Goal: Task Accomplishment & Management: Complete application form

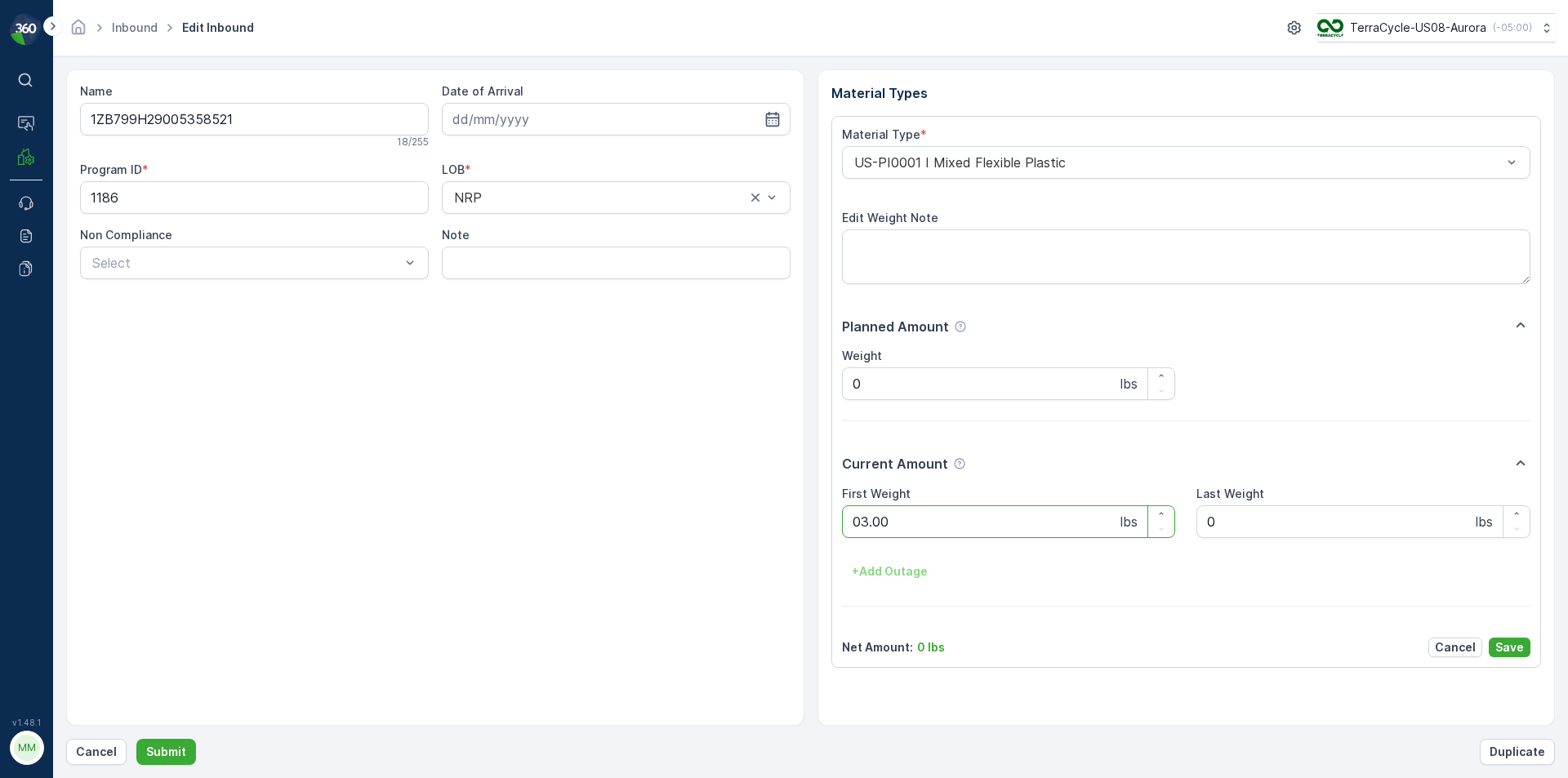
click at [136, 739] on button "Submit" at bounding box center [166, 752] width 60 height 26
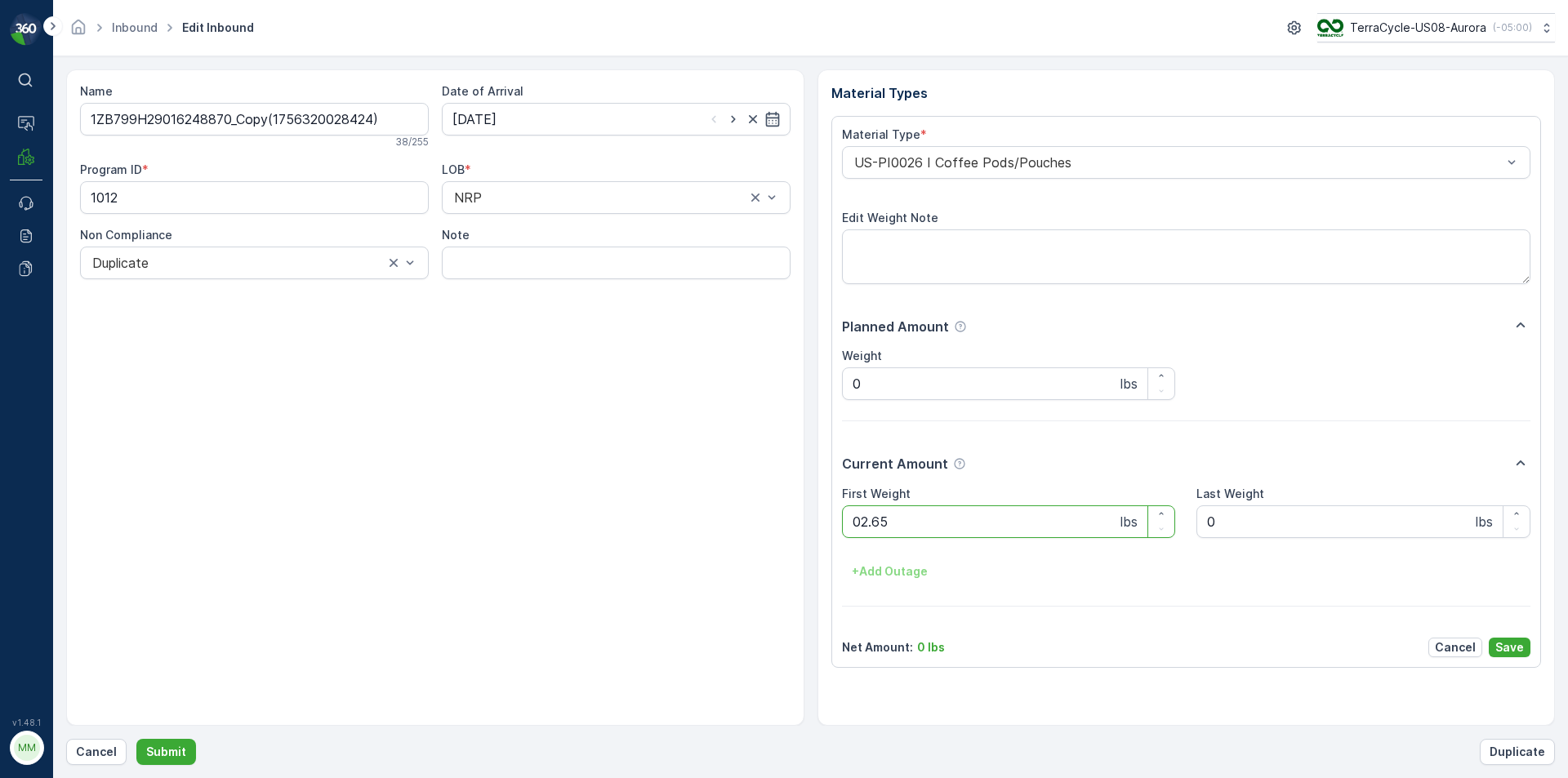
click at [136, 739] on button "Submit" at bounding box center [166, 752] width 60 height 26
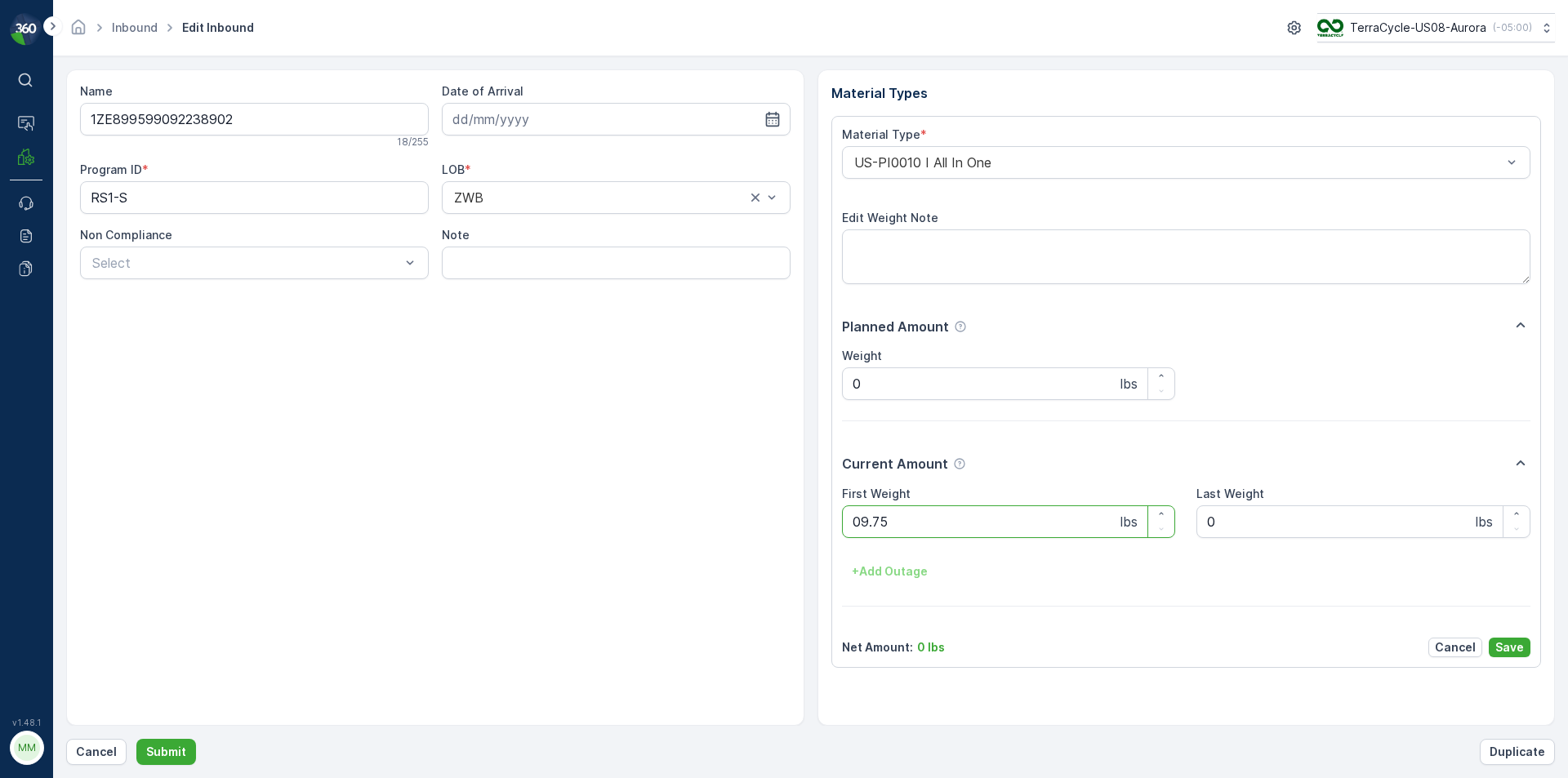
click at [136, 739] on button "Submit" at bounding box center [166, 752] width 60 height 26
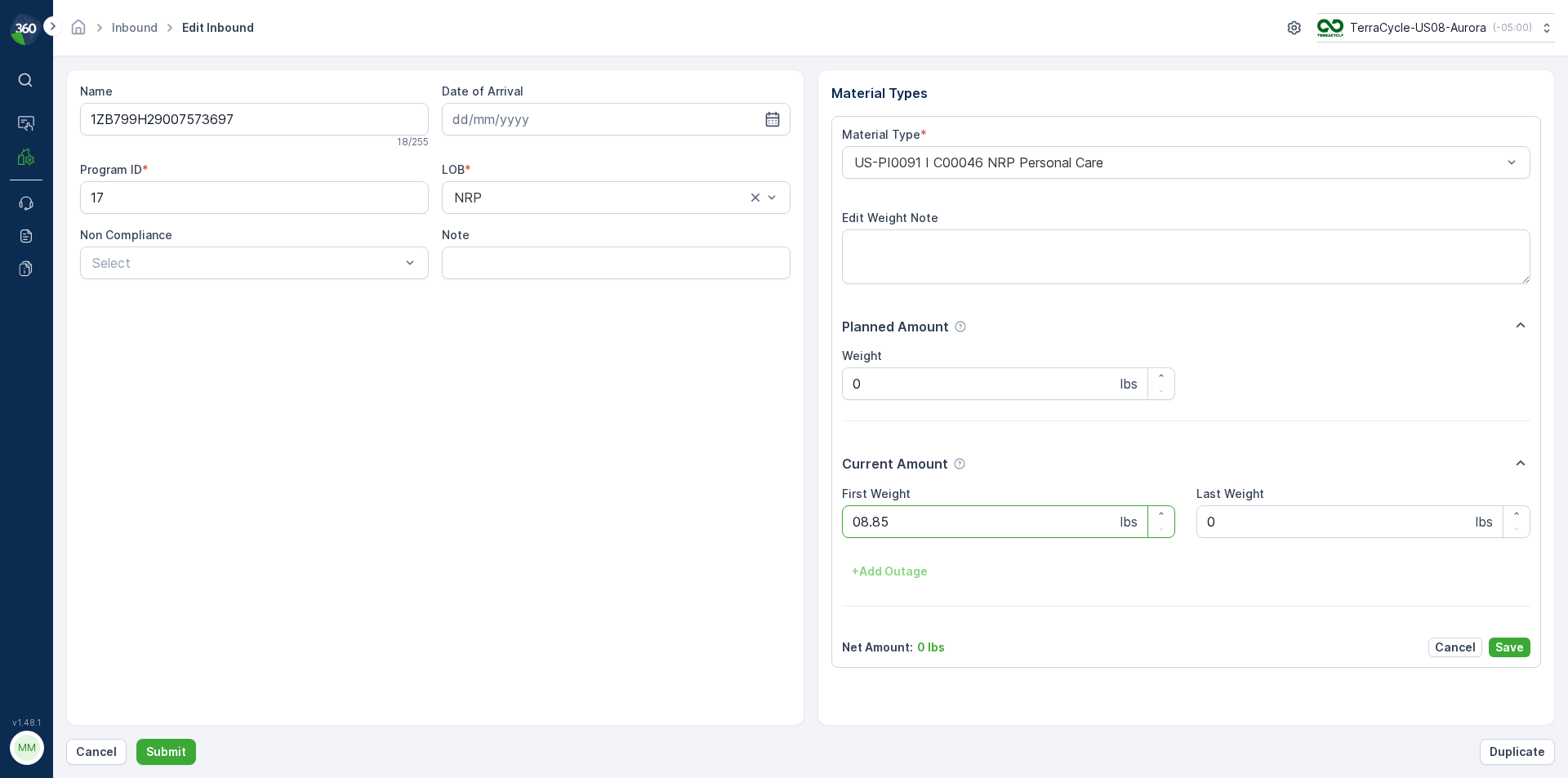
click at [136, 739] on button "Submit" at bounding box center [166, 752] width 60 height 26
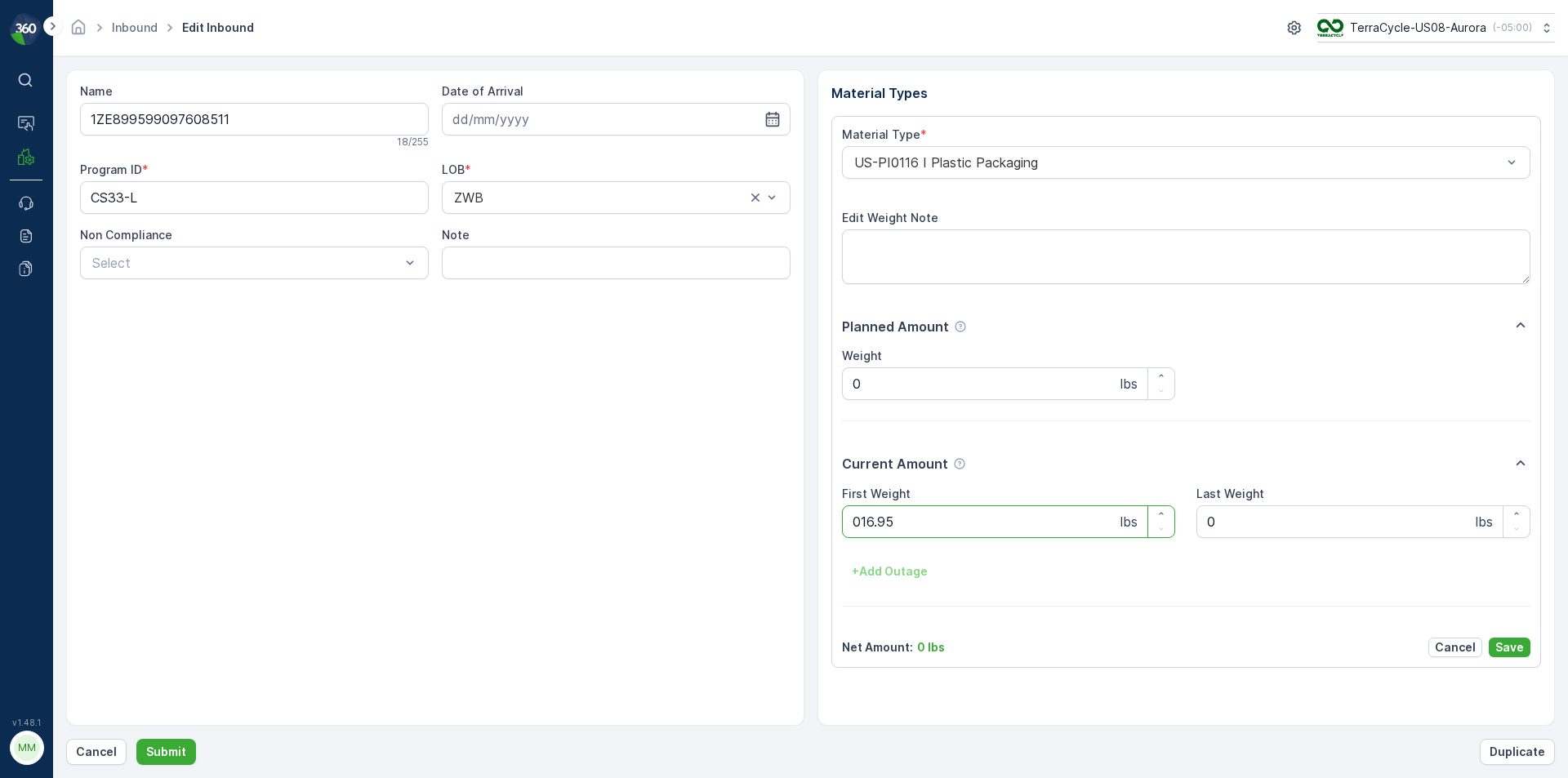
click at [136, 739] on button "Submit" at bounding box center [166, 752] width 60 height 26
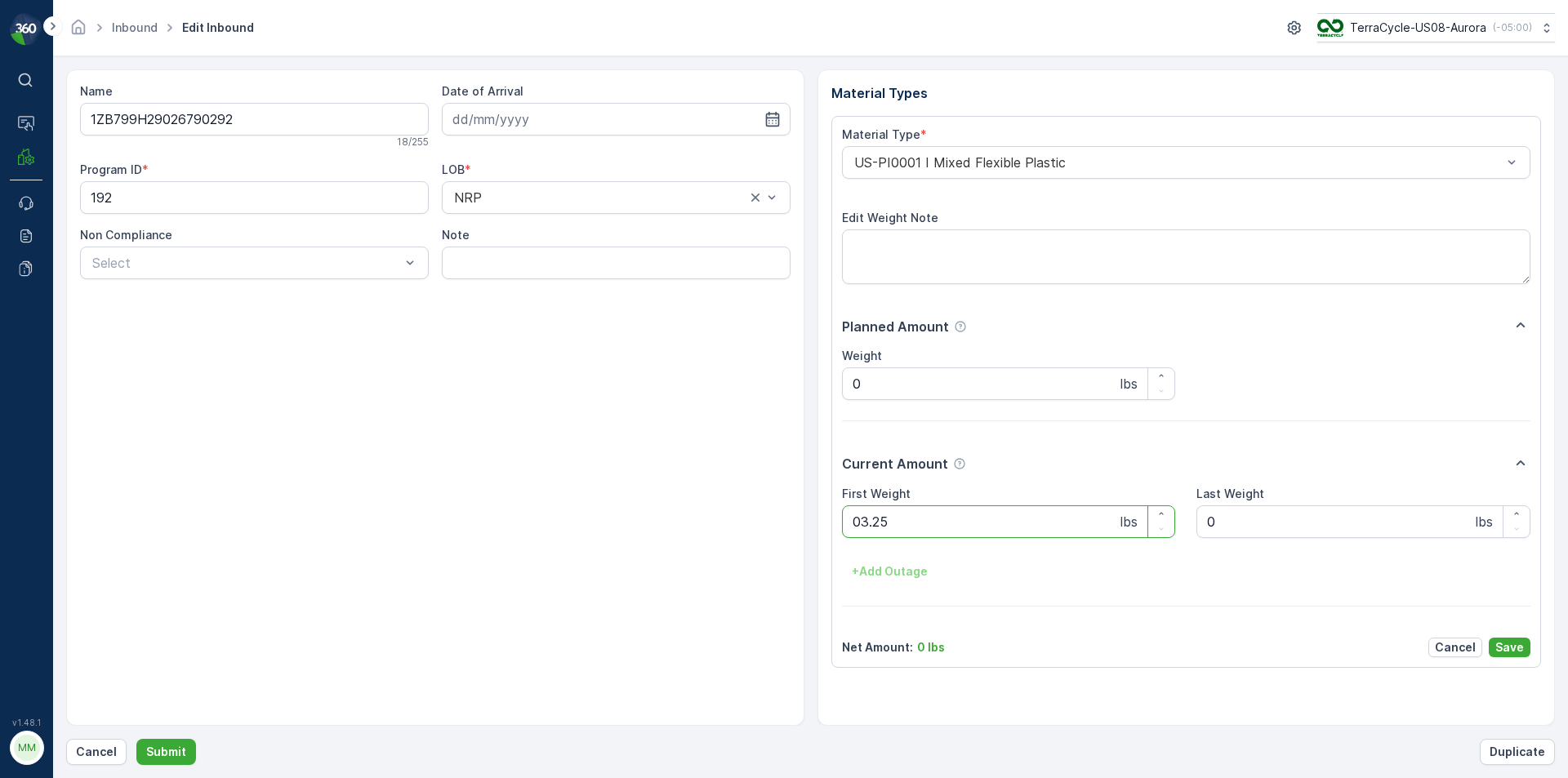
click at [136, 739] on button "Submit" at bounding box center [166, 752] width 60 height 26
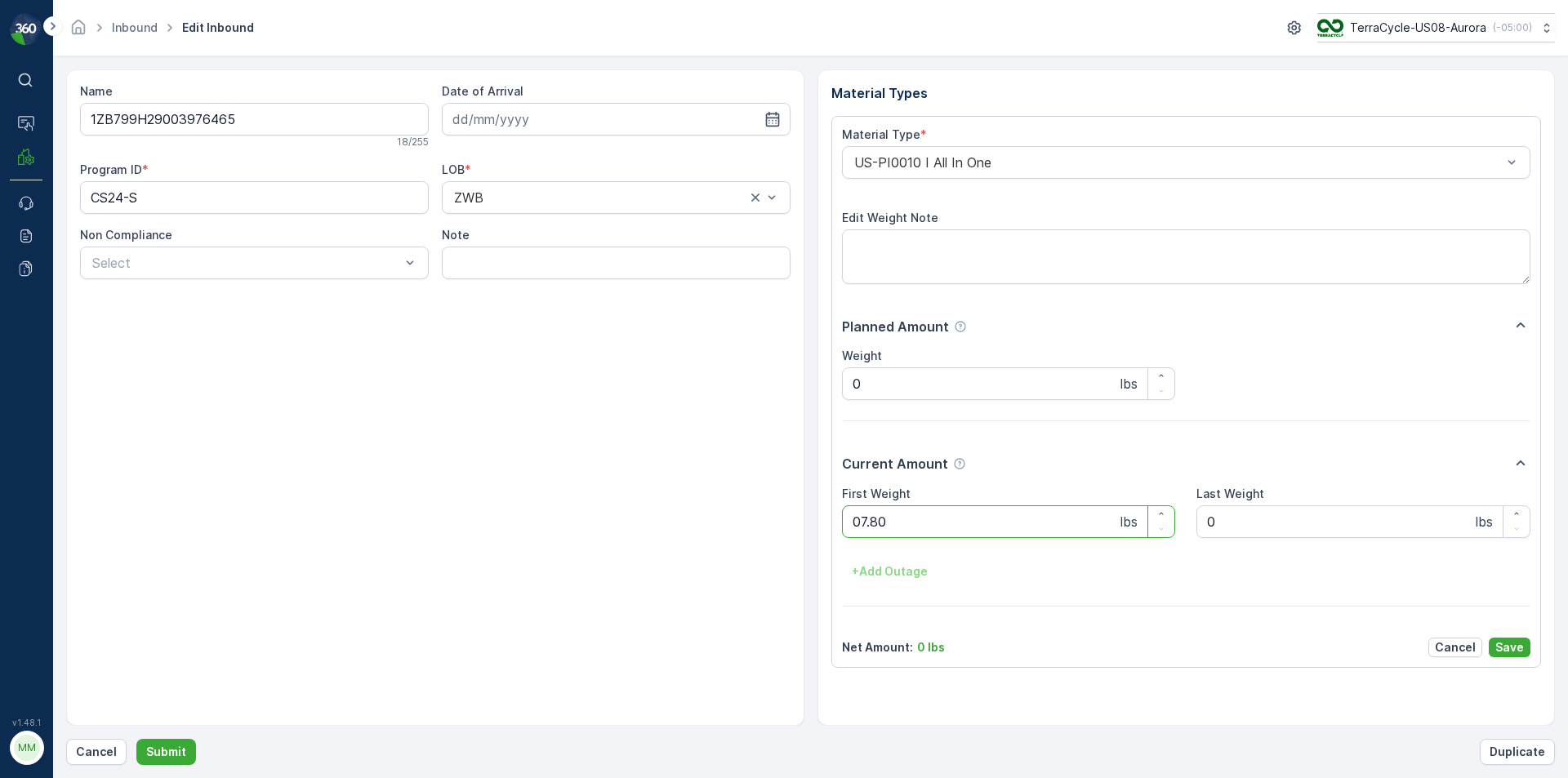
click at [136, 739] on button "Submit" at bounding box center [166, 752] width 60 height 26
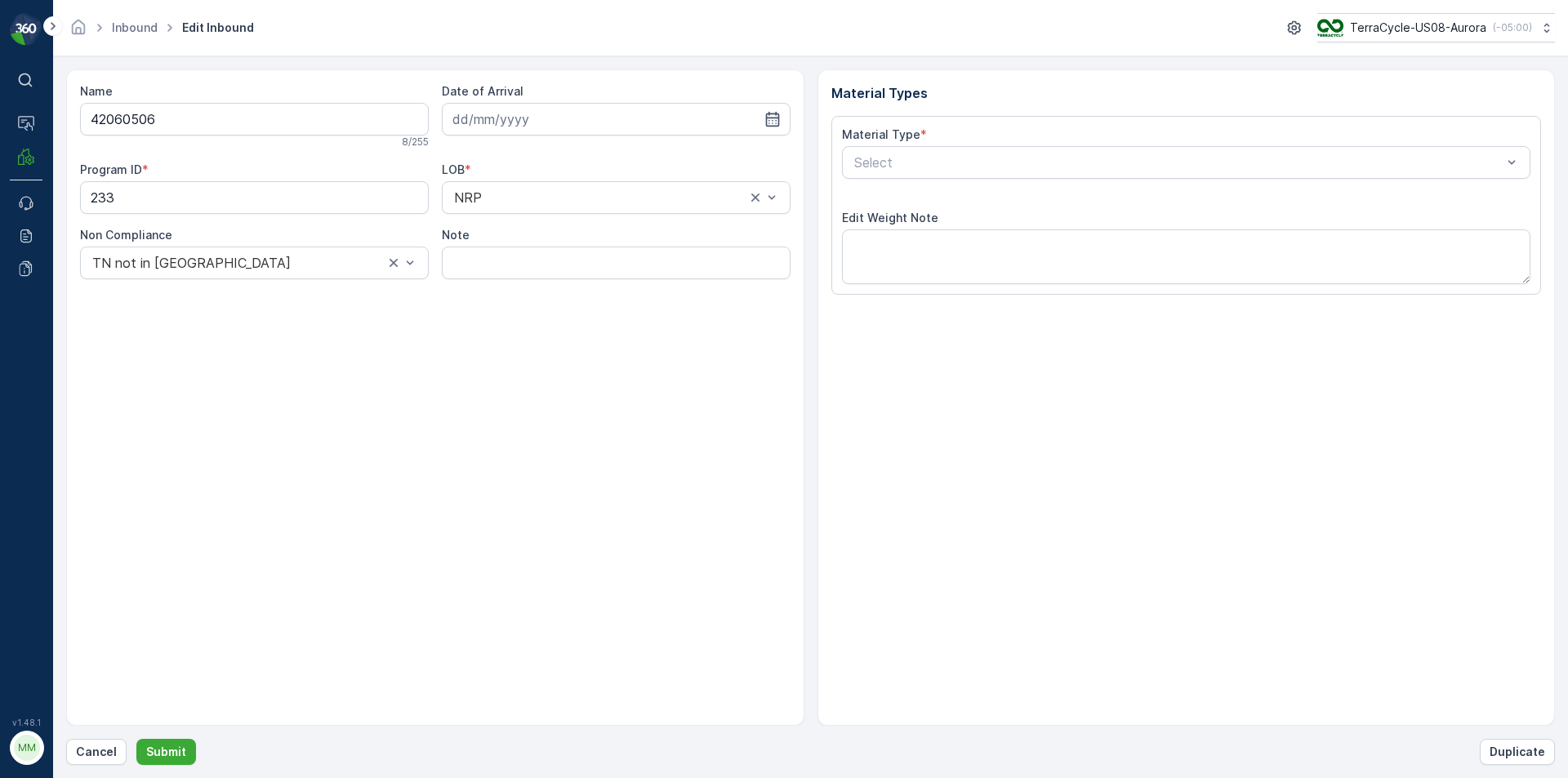
type input "[DATE]"
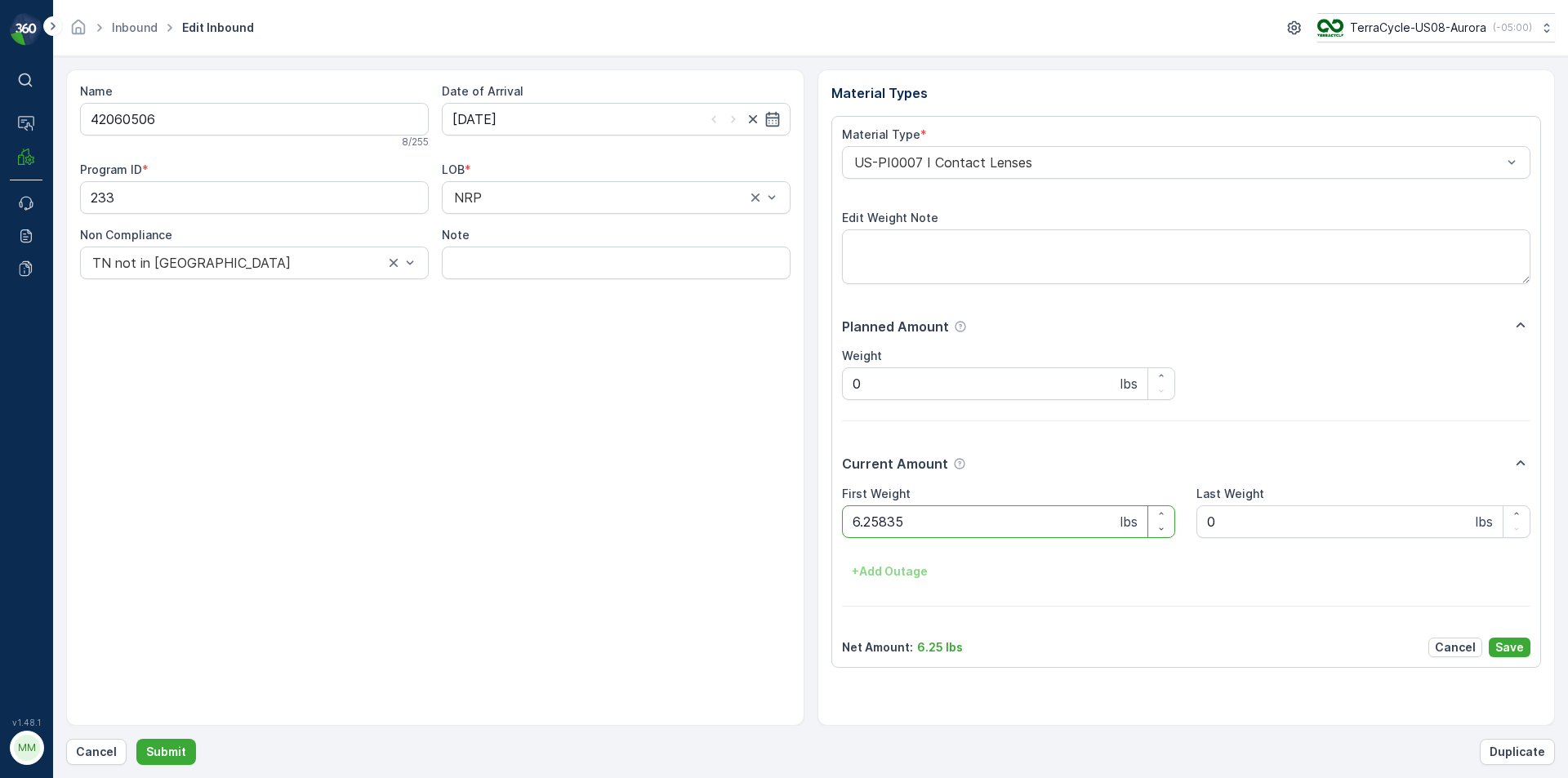
click at [136, 739] on button "Submit" at bounding box center [166, 752] width 60 height 26
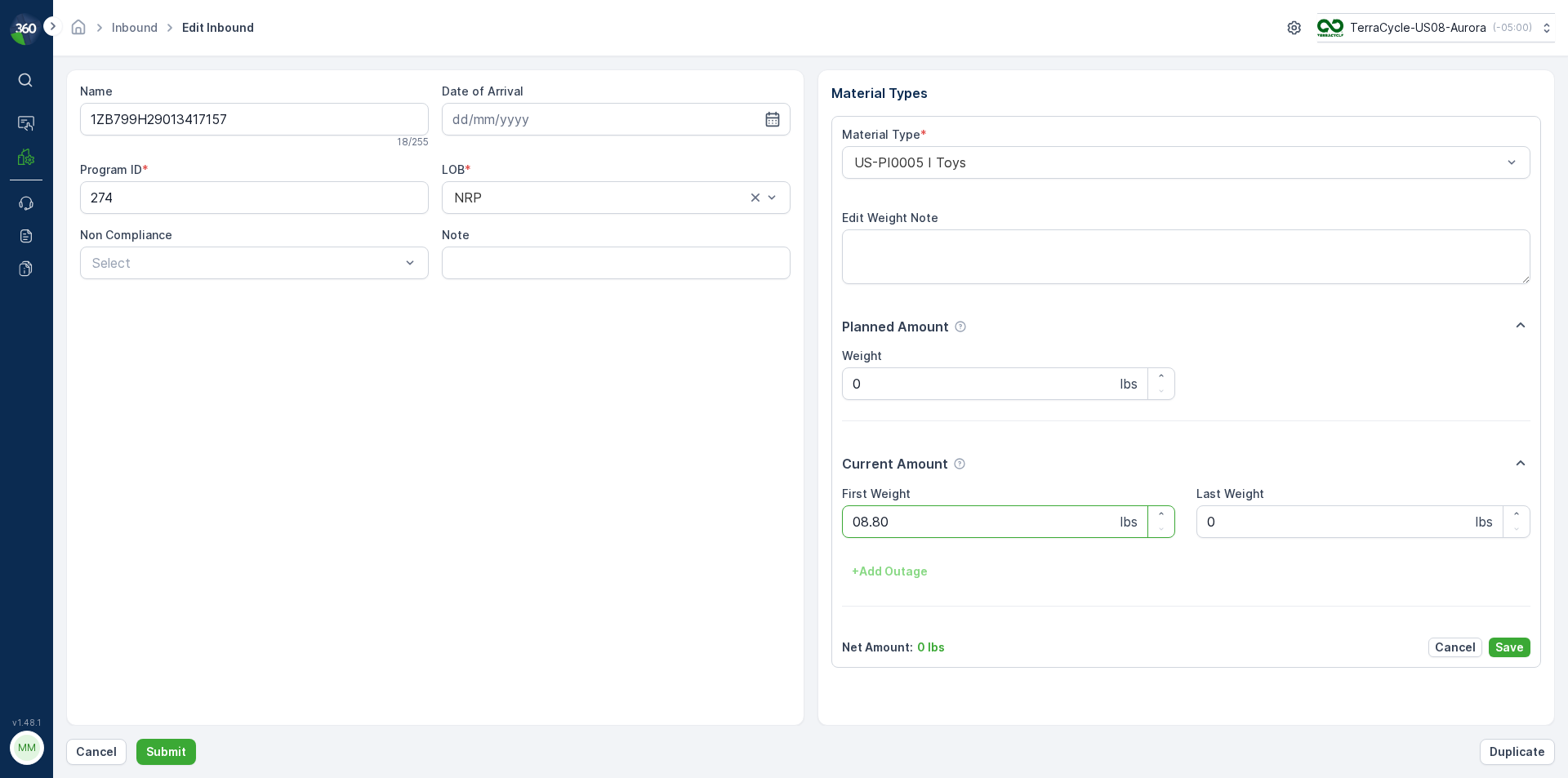
click at [136, 739] on button "Submit" at bounding box center [166, 752] width 60 height 26
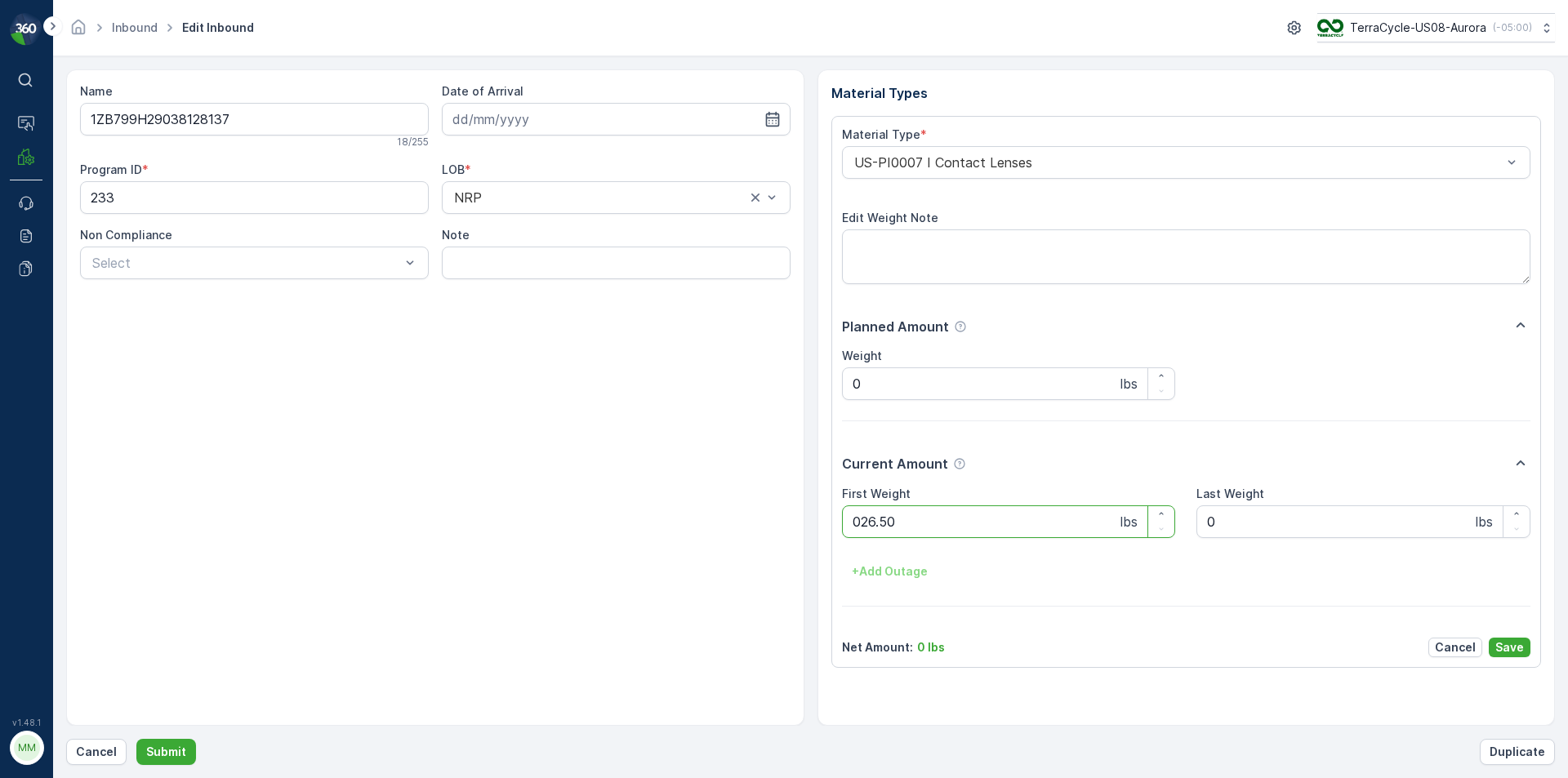
click at [136, 739] on button "Submit" at bounding box center [166, 752] width 60 height 26
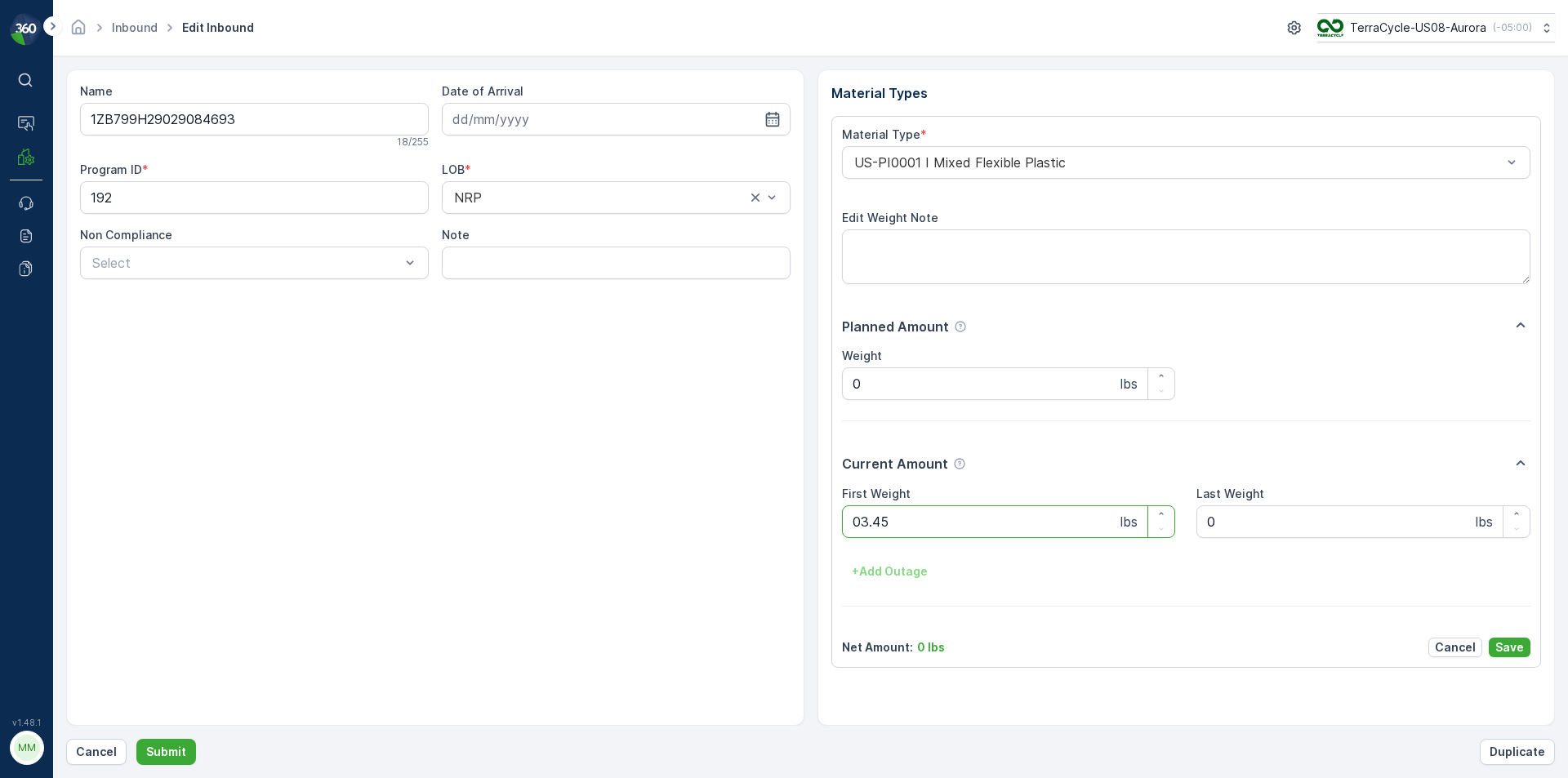
click at [136, 739] on button "Submit" at bounding box center [166, 752] width 60 height 26
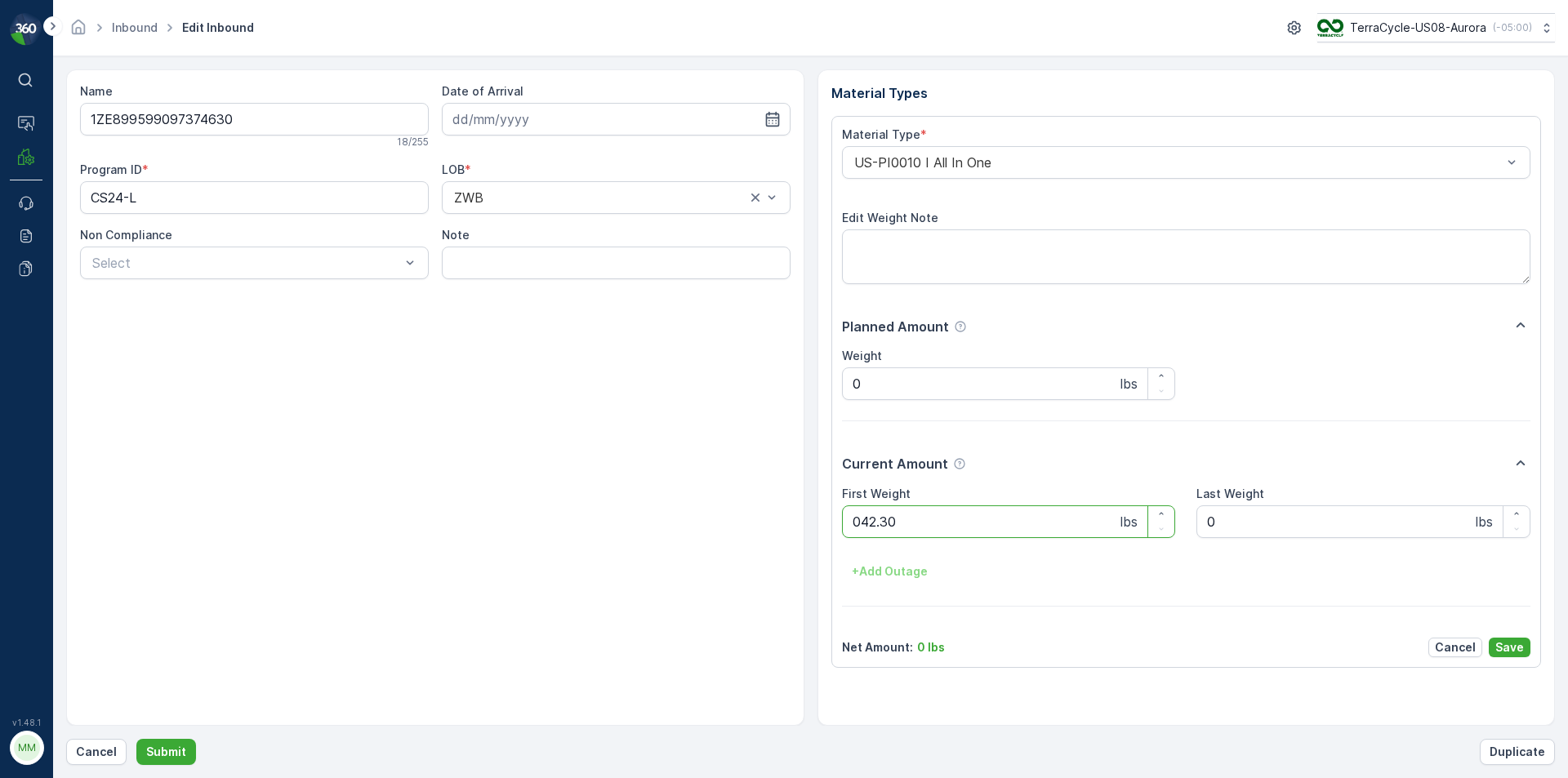
click at [136, 739] on button "Submit" at bounding box center [166, 752] width 60 height 26
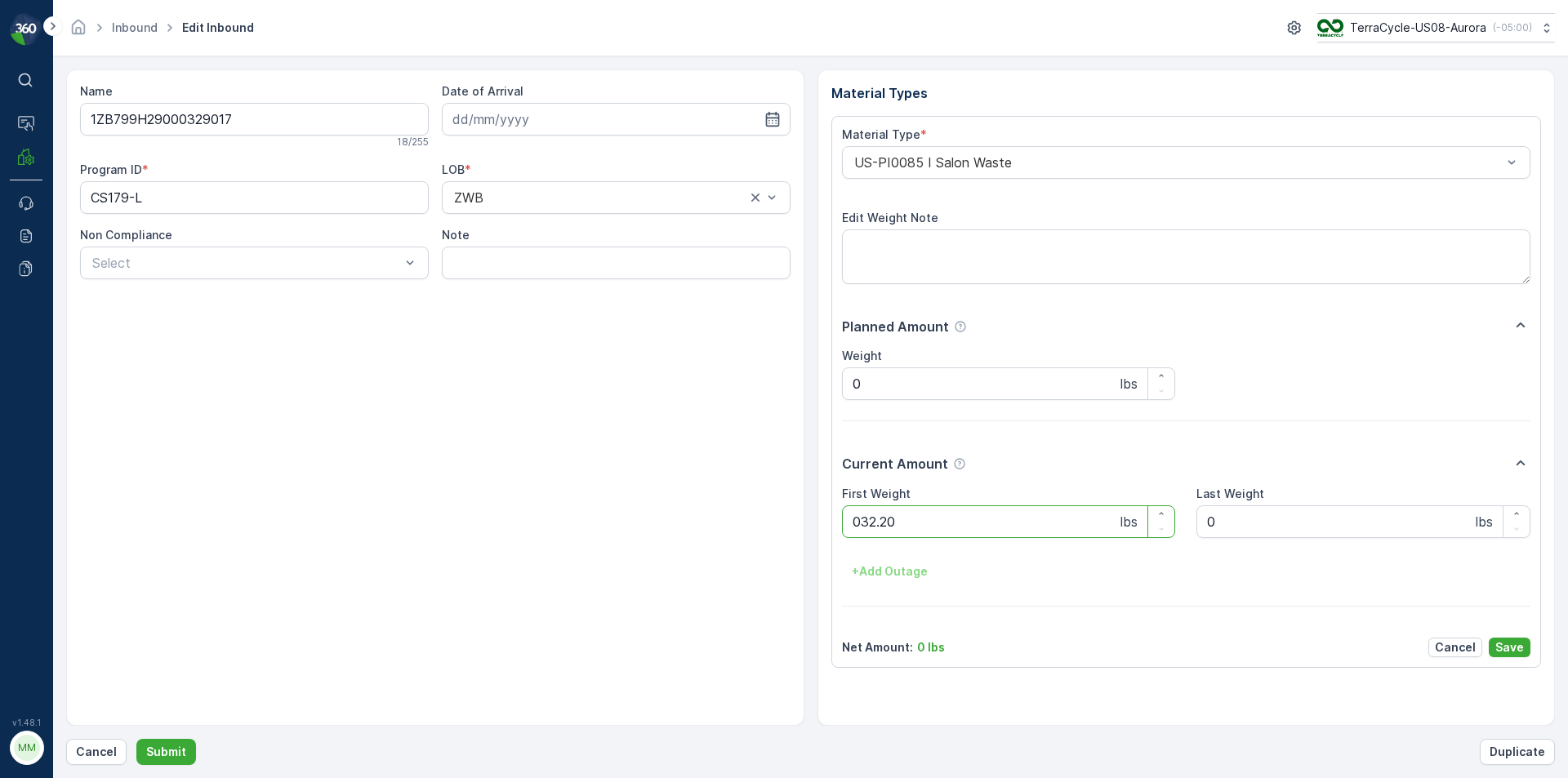
click at [136, 739] on button "Submit" at bounding box center [166, 752] width 60 height 26
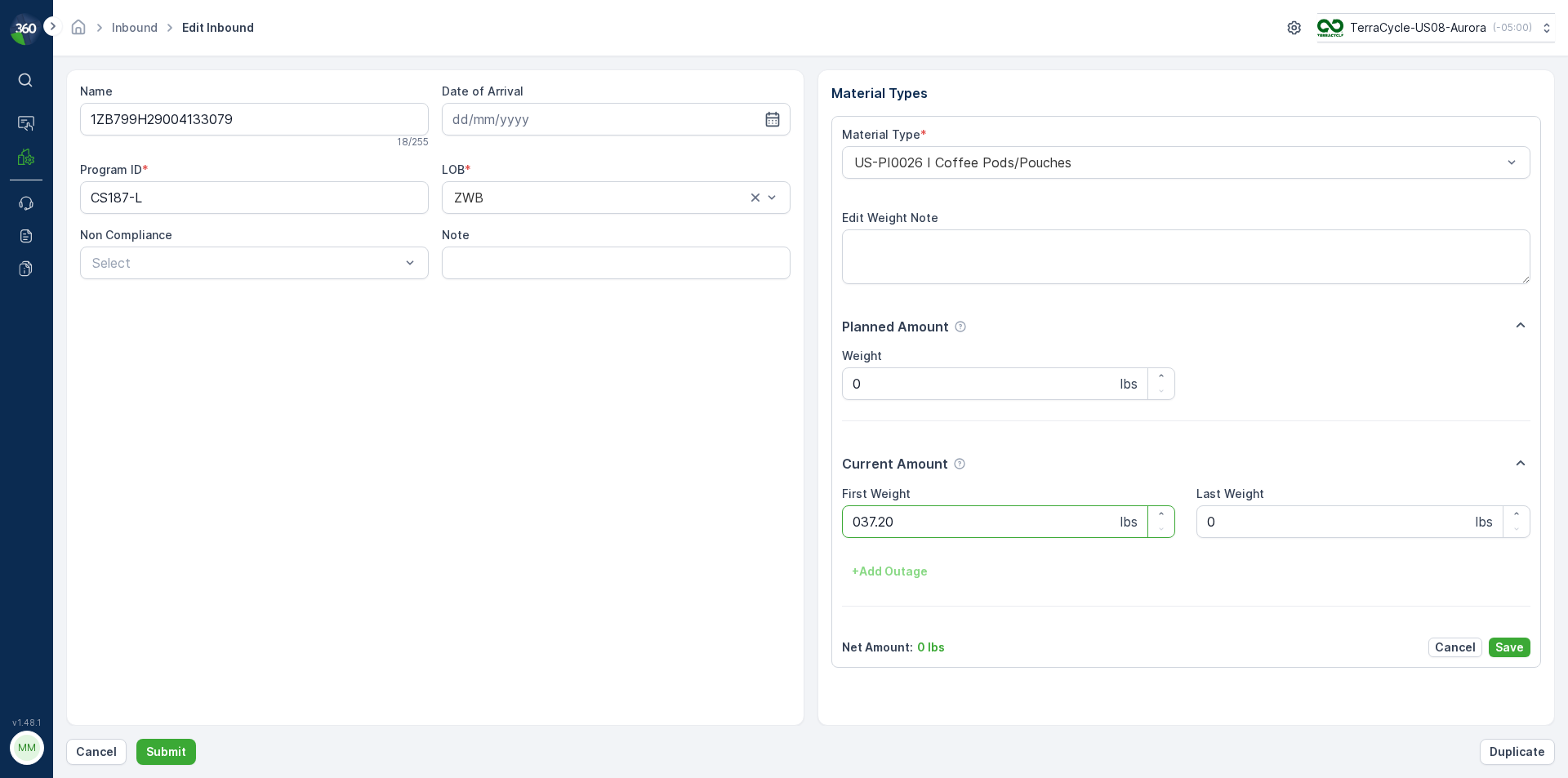
click at [136, 739] on button "Submit" at bounding box center [166, 752] width 60 height 26
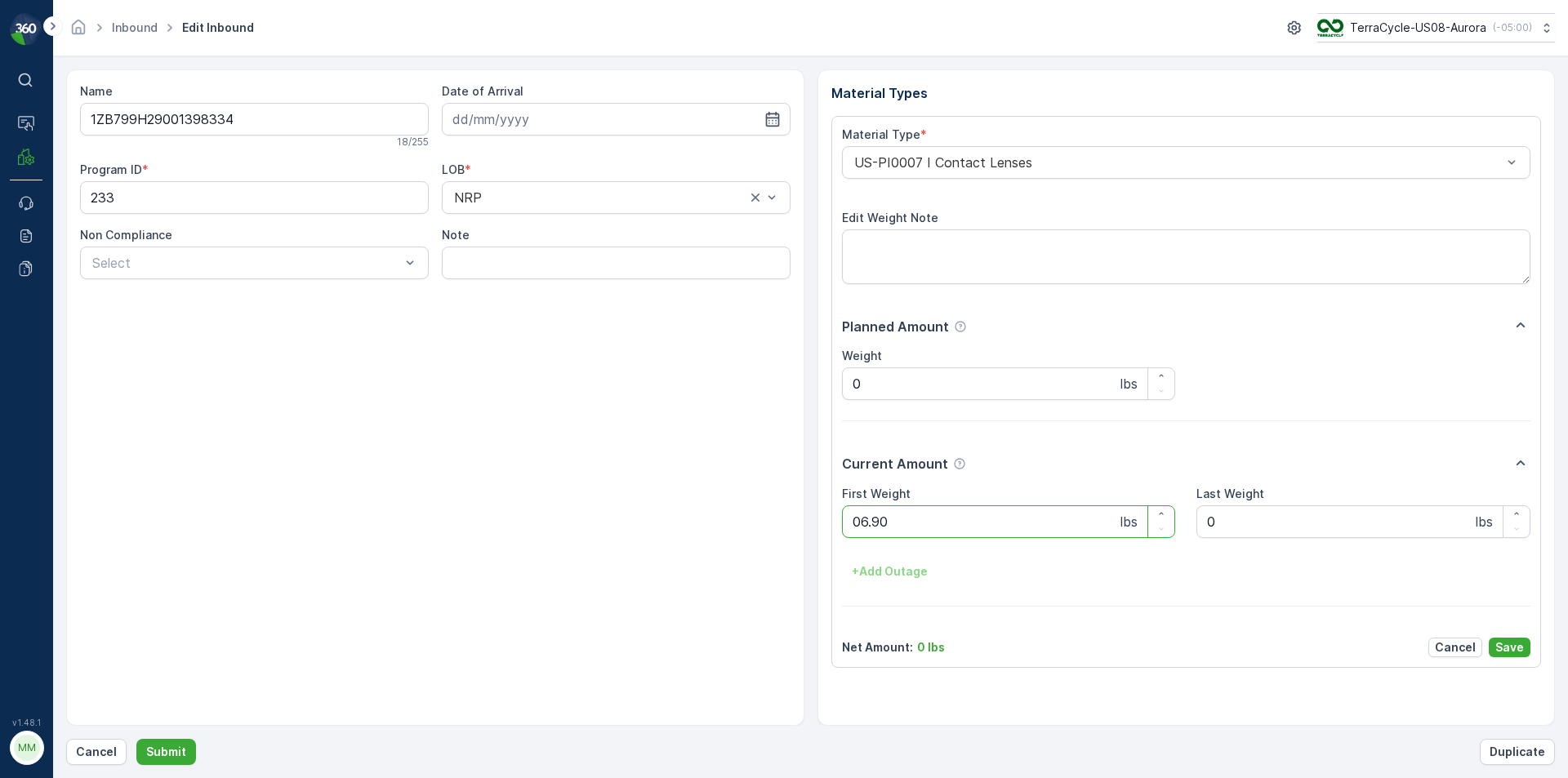
click at [136, 739] on button "Submit" at bounding box center [166, 752] width 60 height 26
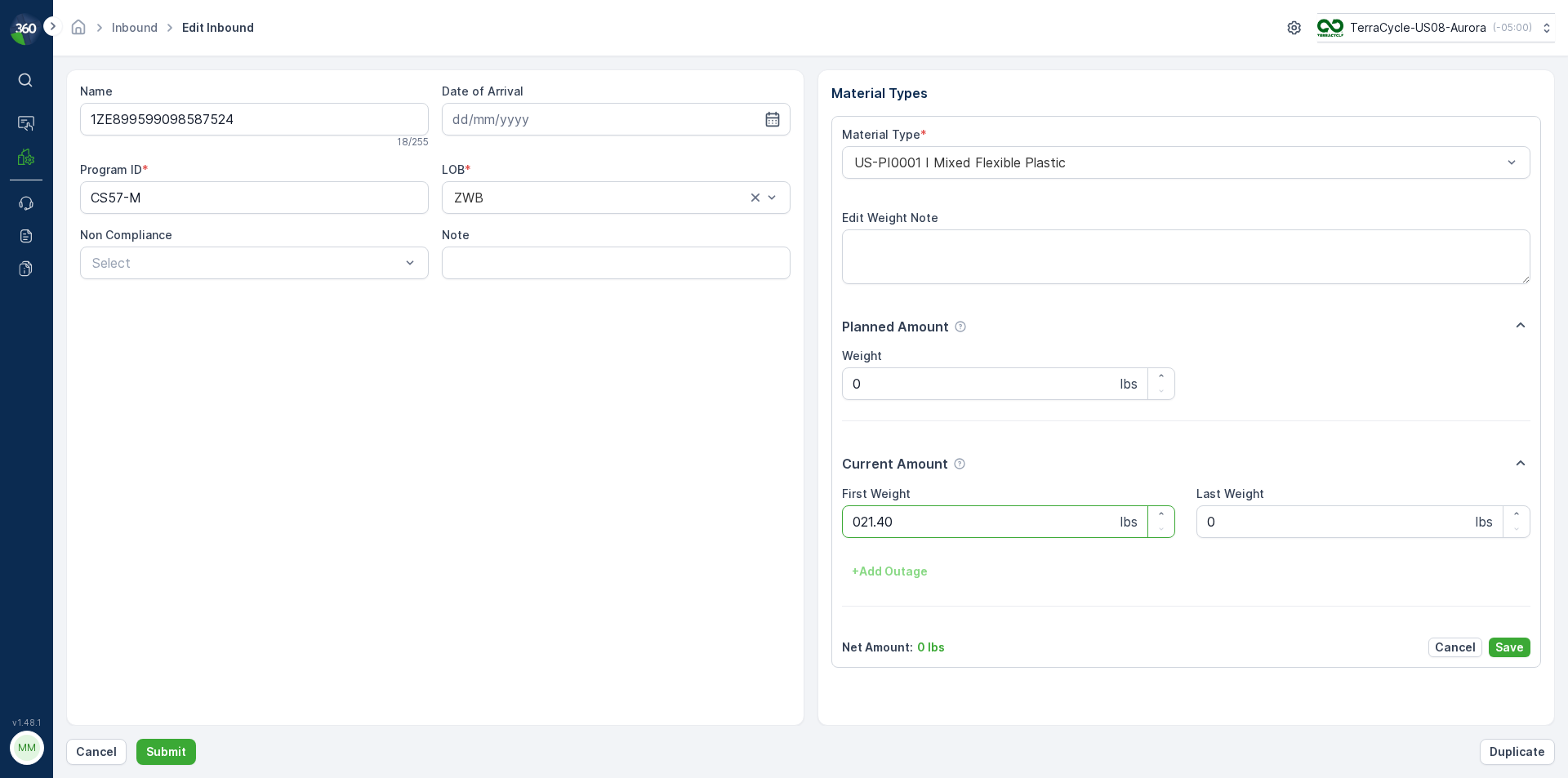
click at [136, 739] on button "Submit" at bounding box center [166, 752] width 60 height 26
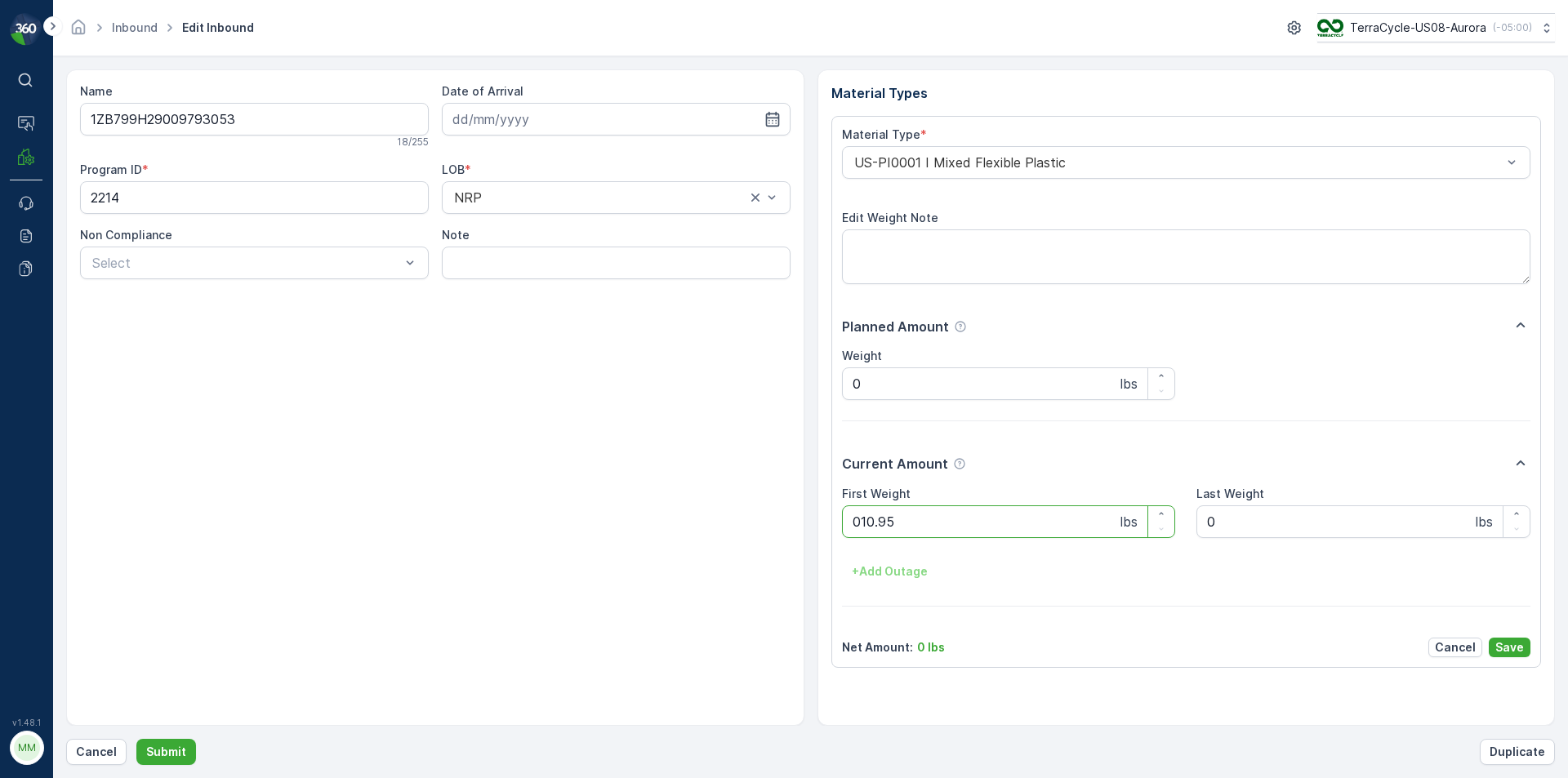
click at [136, 739] on button "Submit" at bounding box center [166, 752] width 60 height 26
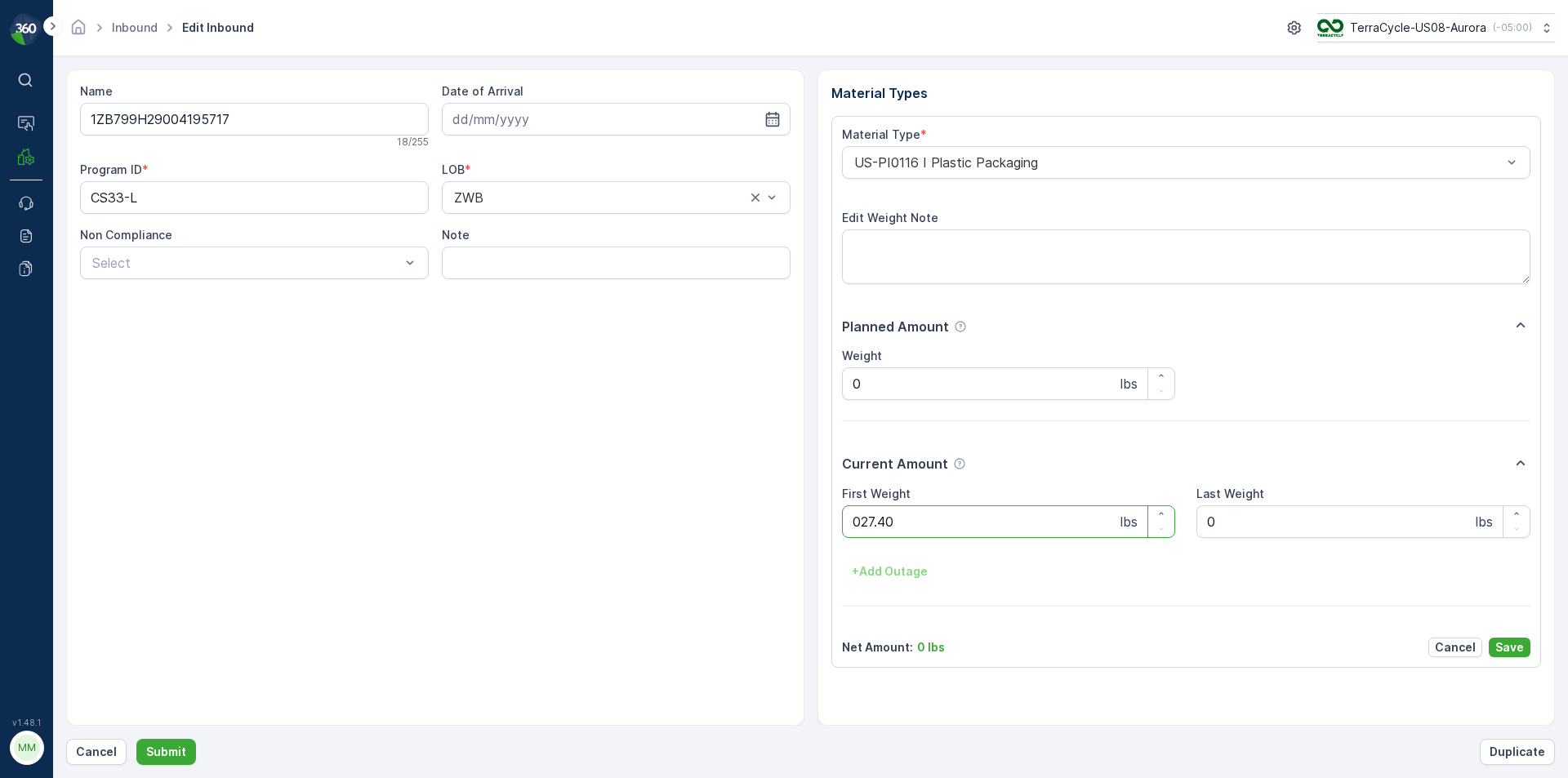
click at [136, 739] on button "Submit" at bounding box center [166, 752] width 60 height 26
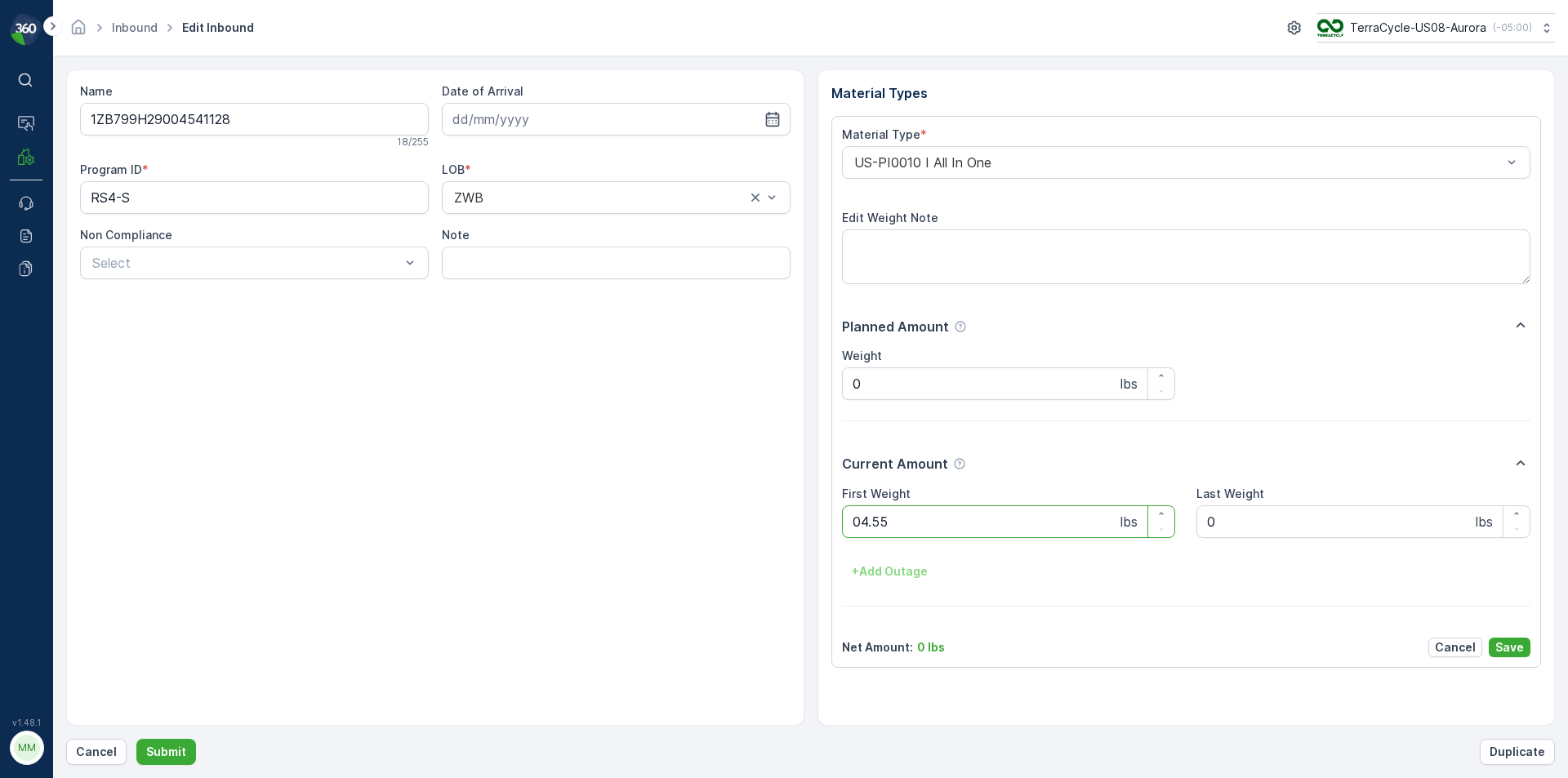
click at [136, 739] on button "Submit" at bounding box center [166, 752] width 60 height 26
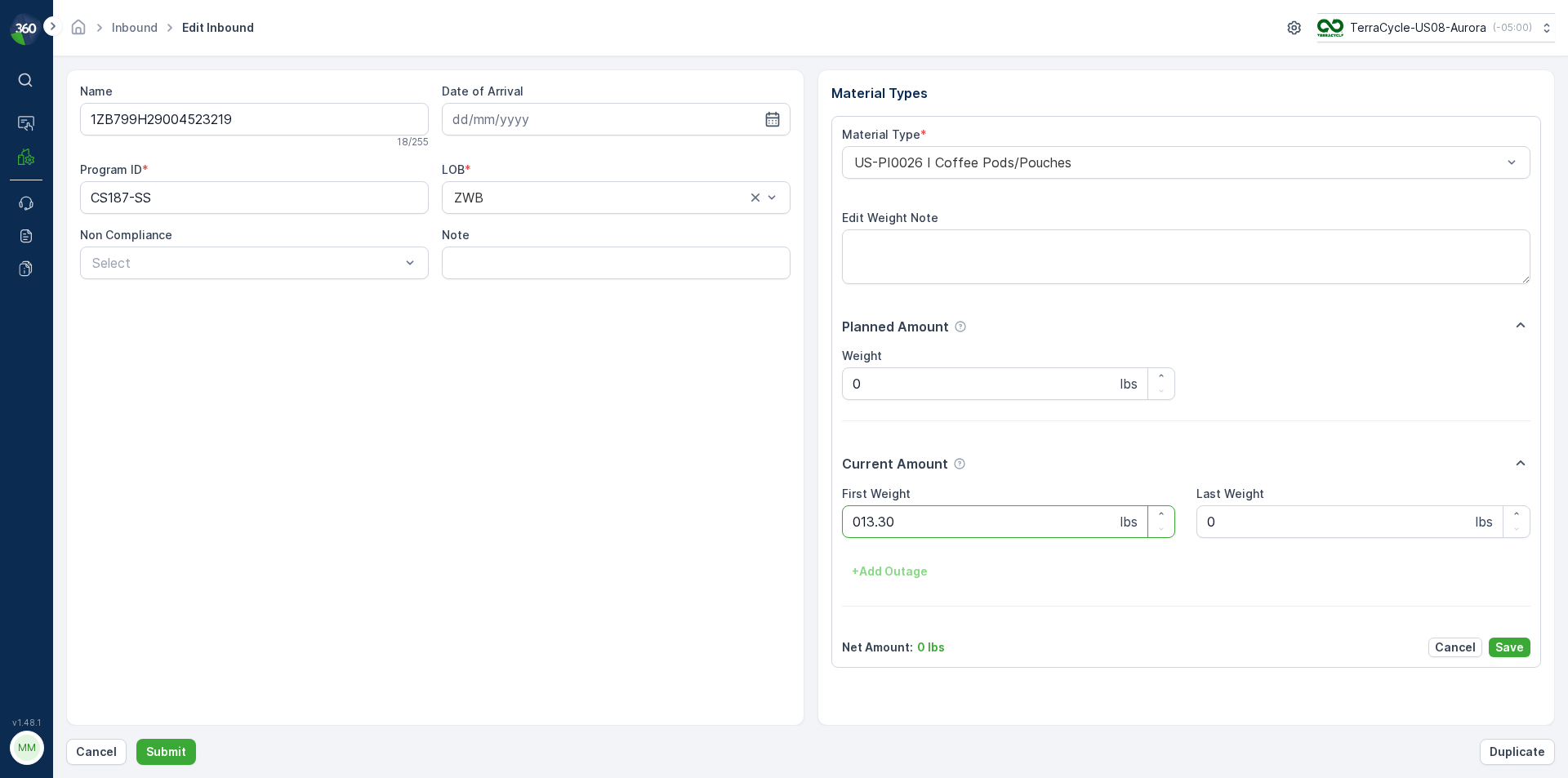
click at [136, 739] on button "Submit" at bounding box center [166, 752] width 60 height 26
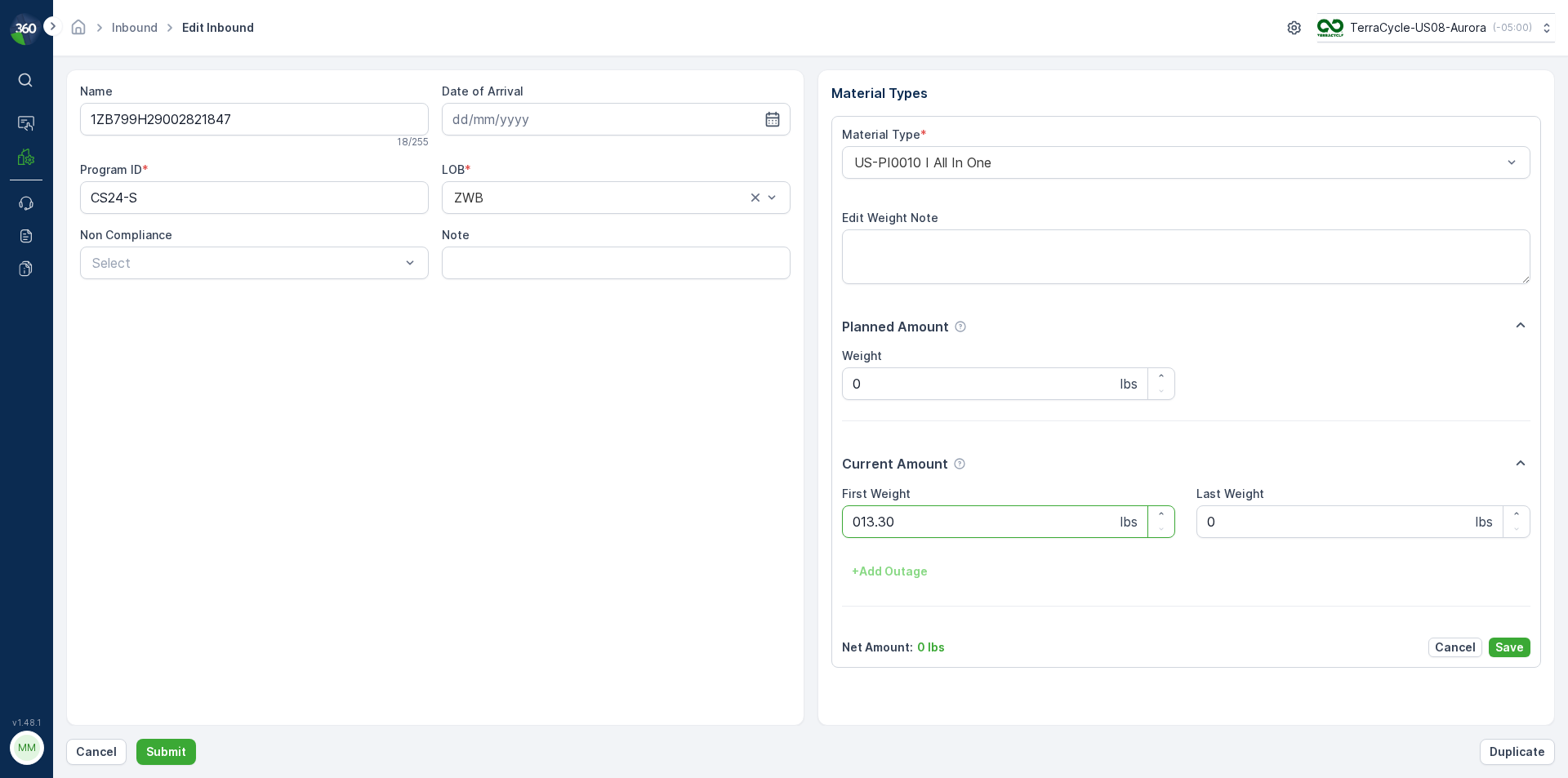
click at [136, 739] on button "Submit" at bounding box center [166, 752] width 60 height 26
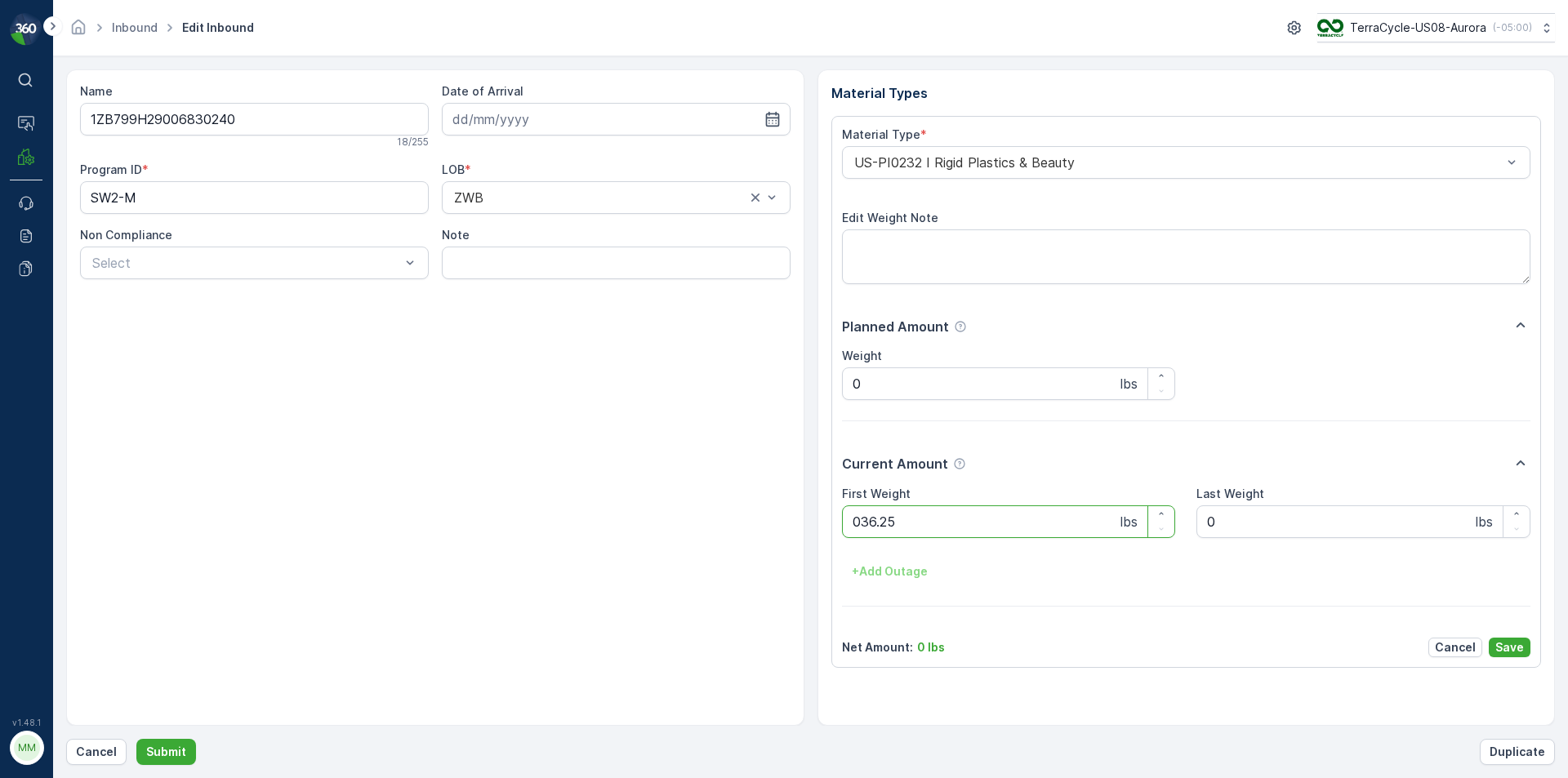
click at [136, 739] on button "Submit" at bounding box center [166, 752] width 60 height 26
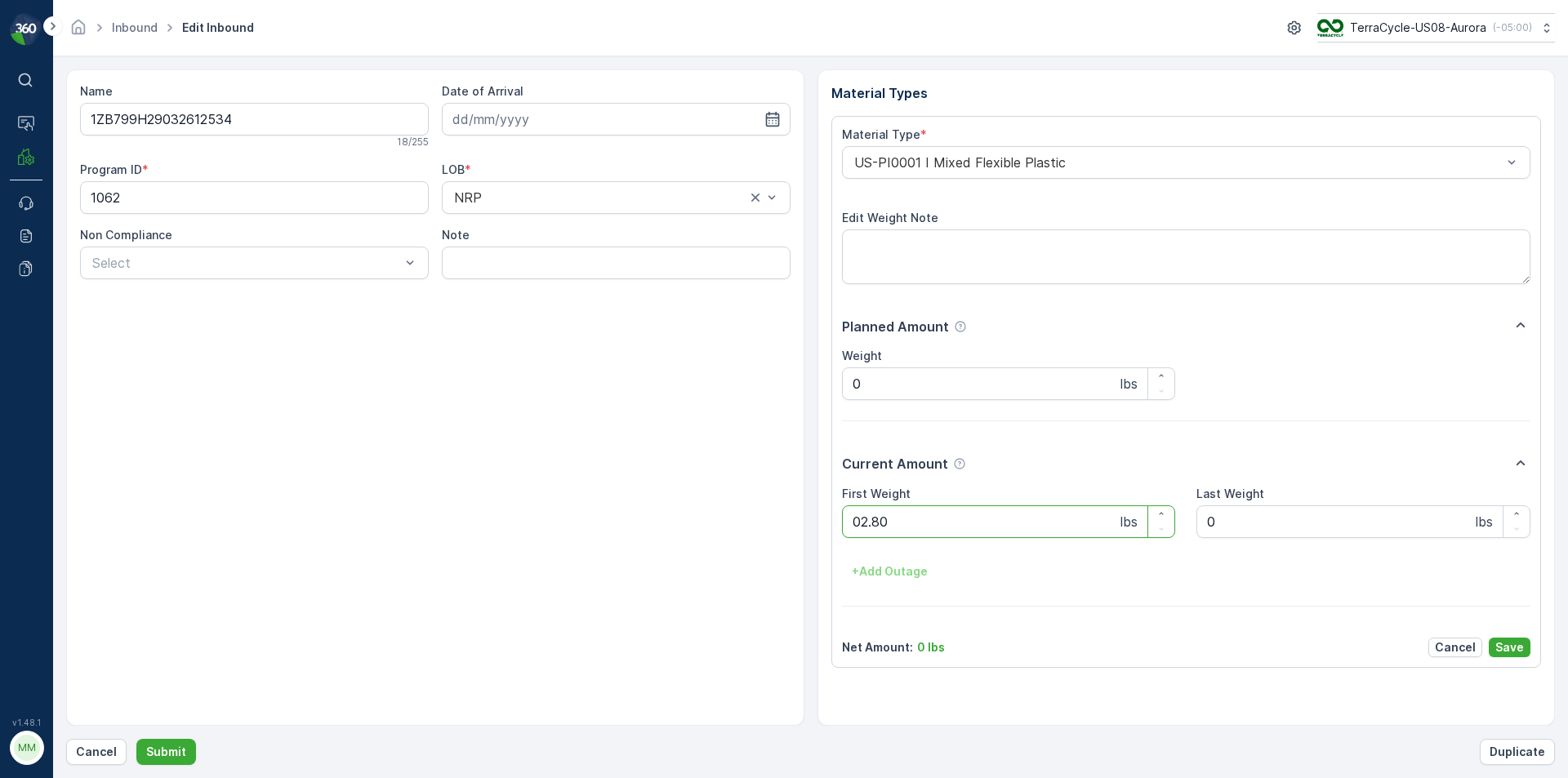
click at [136, 739] on button "Submit" at bounding box center [166, 752] width 60 height 26
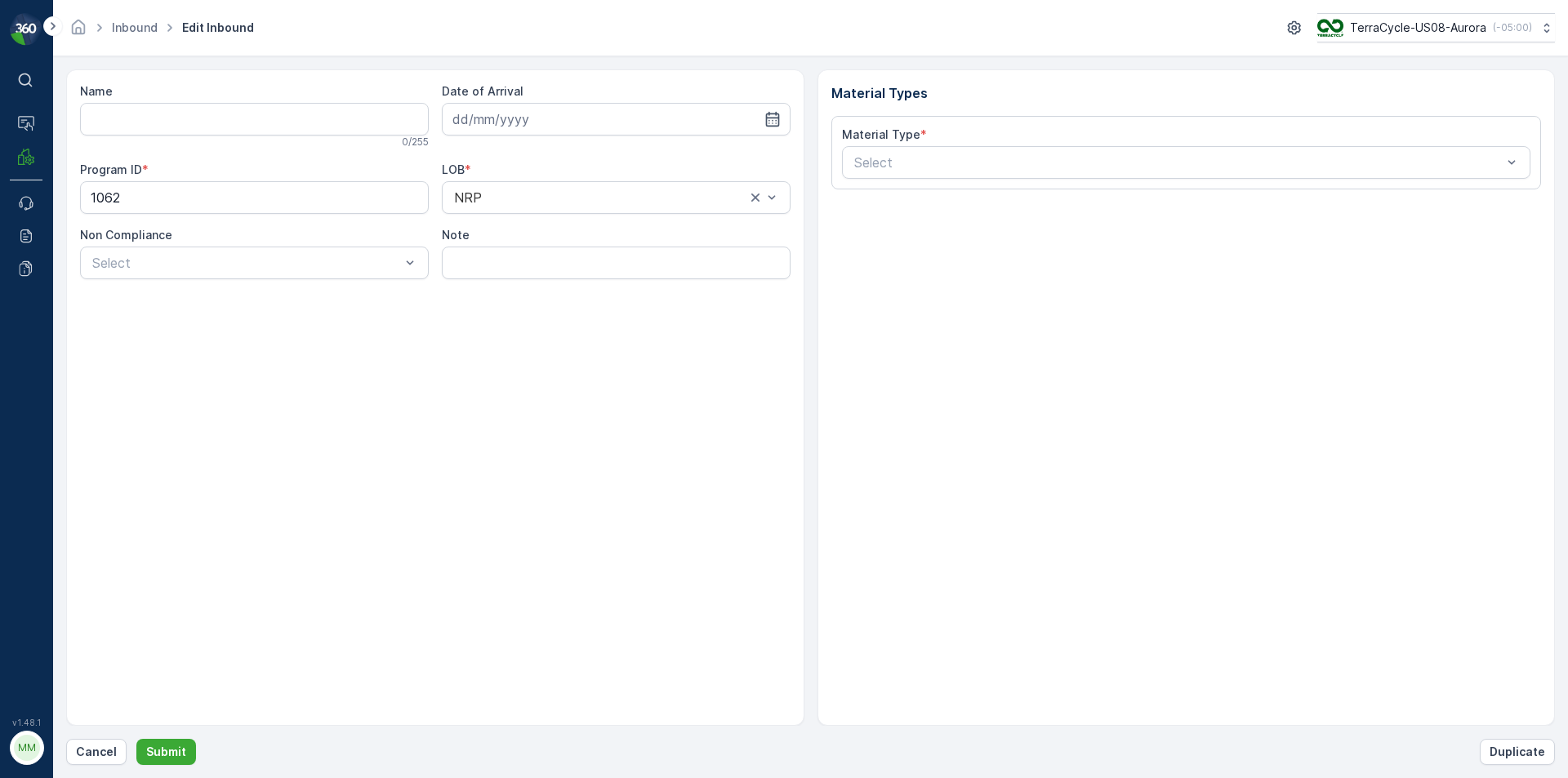
type input "1ZB799H29032612534"
type input "[DATE]"
click at [136, 739] on button "Submit" at bounding box center [166, 752] width 60 height 26
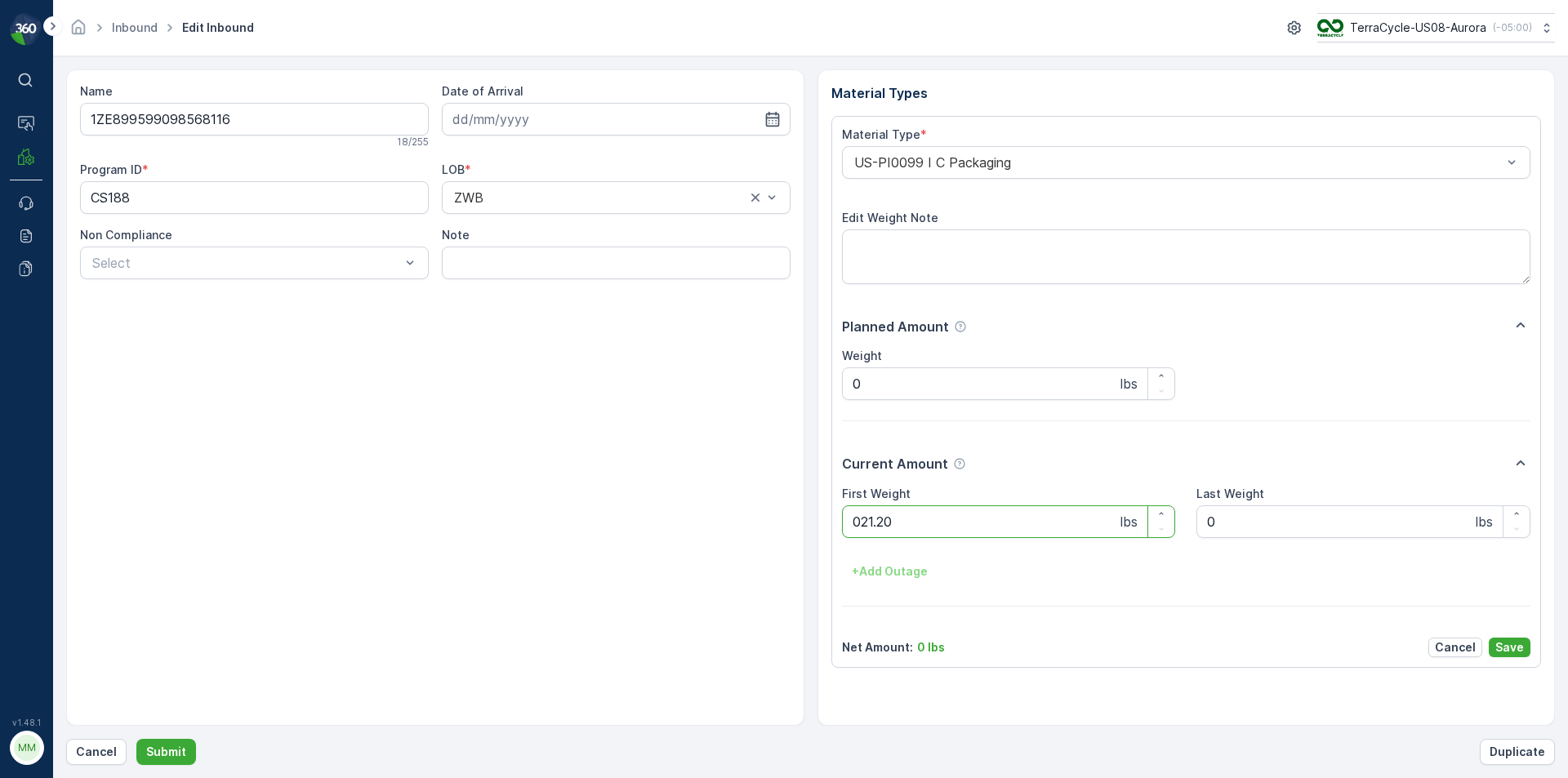
click at [136, 739] on button "Submit" at bounding box center [166, 752] width 60 height 26
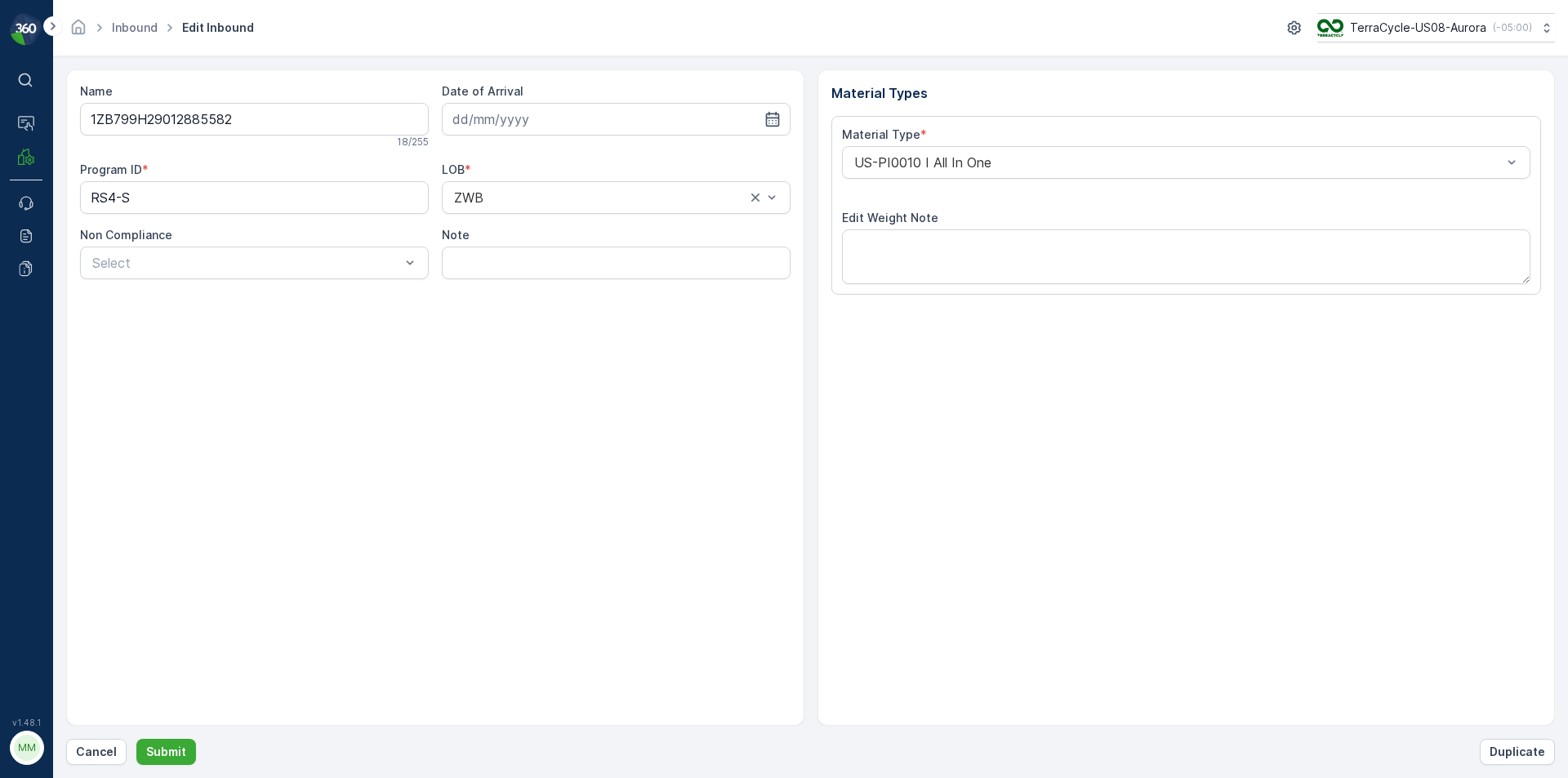
click at [136, 739] on button "Submit" at bounding box center [166, 752] width 60 height 26
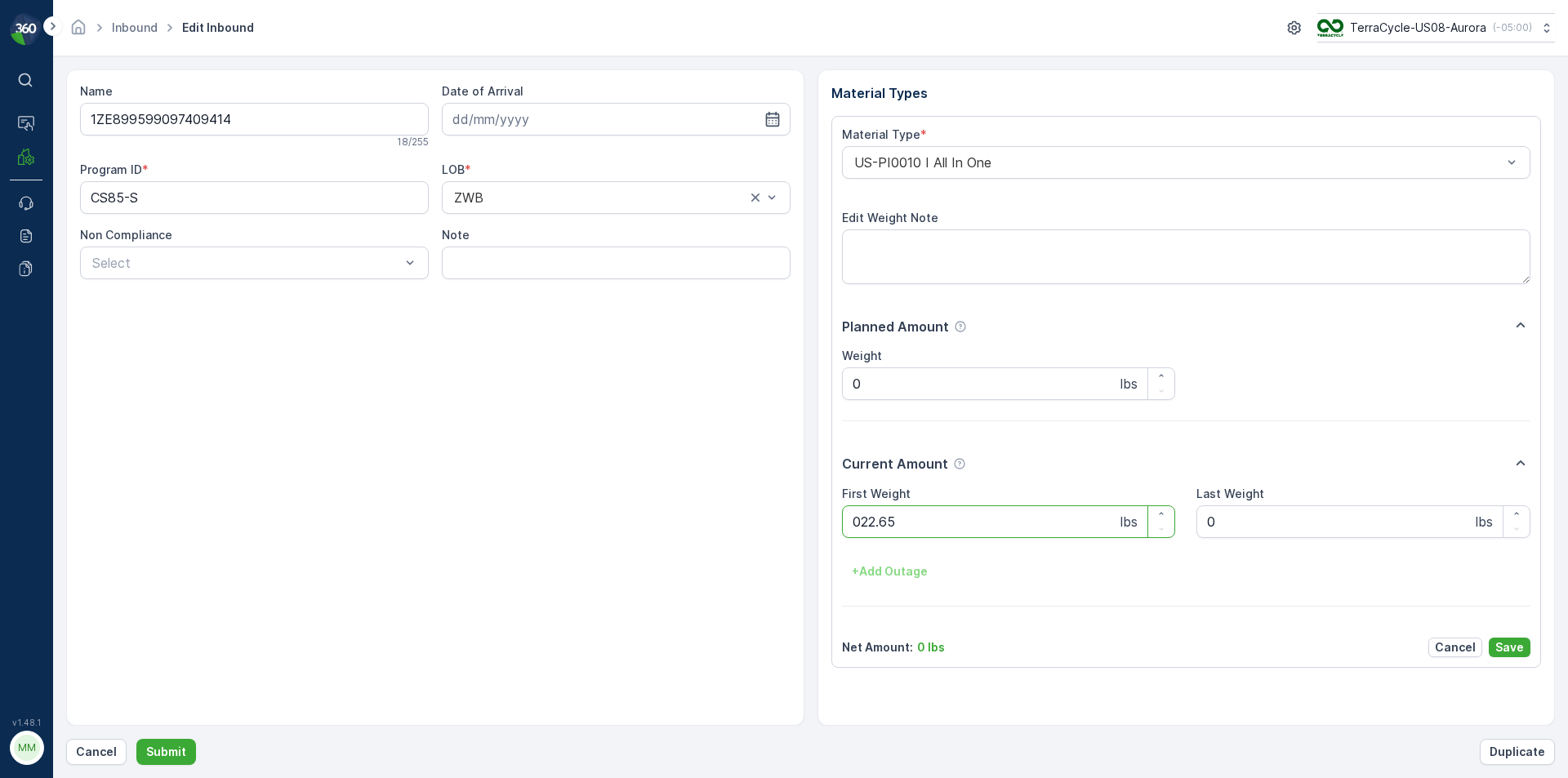
click at [136, 739] on button "Submit" at bounding box center [166, 752] width 60 height 26
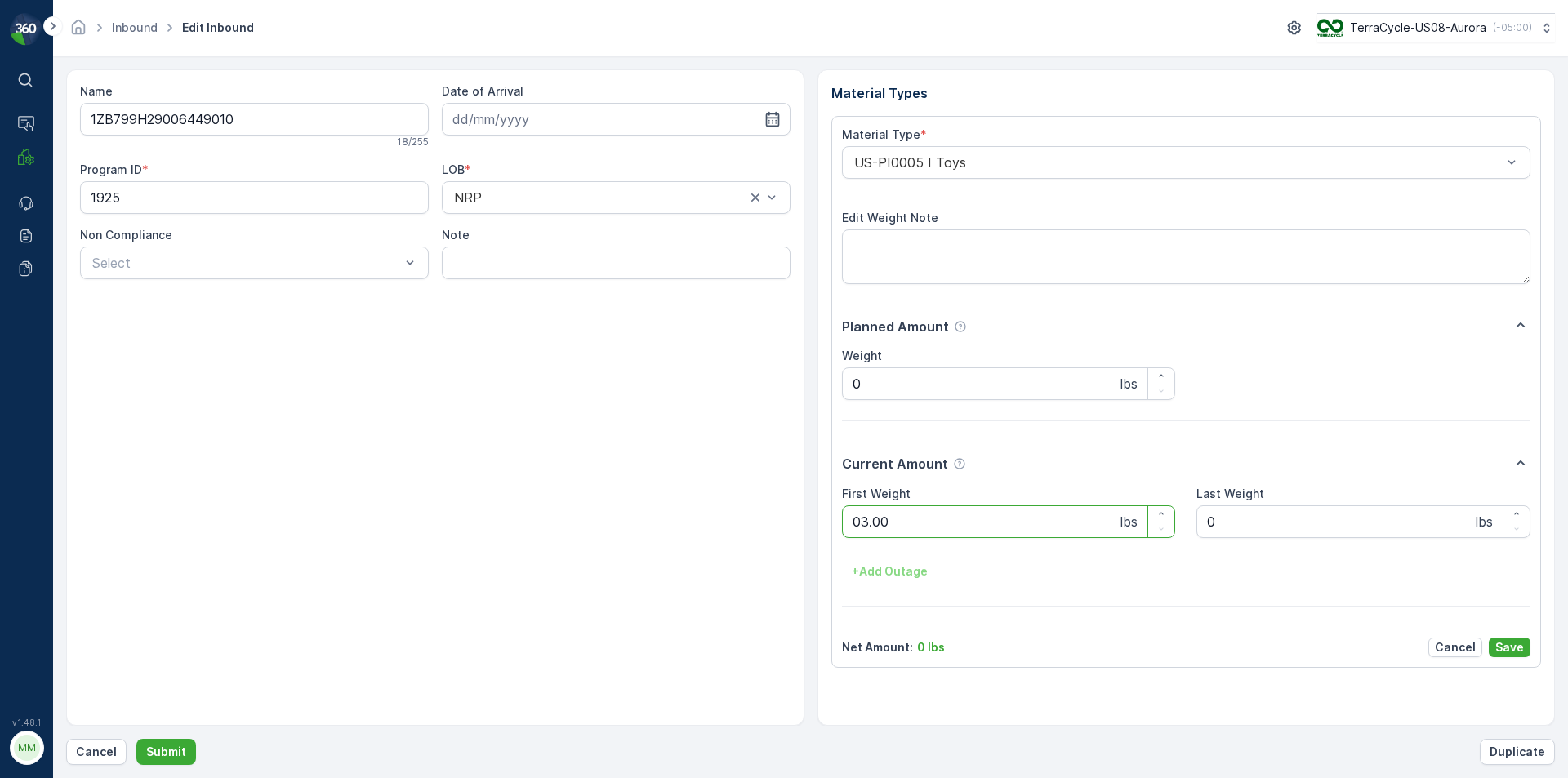
click at [136, 739] on button "Submit" at bounding box center [166, 752] width 60 height 26
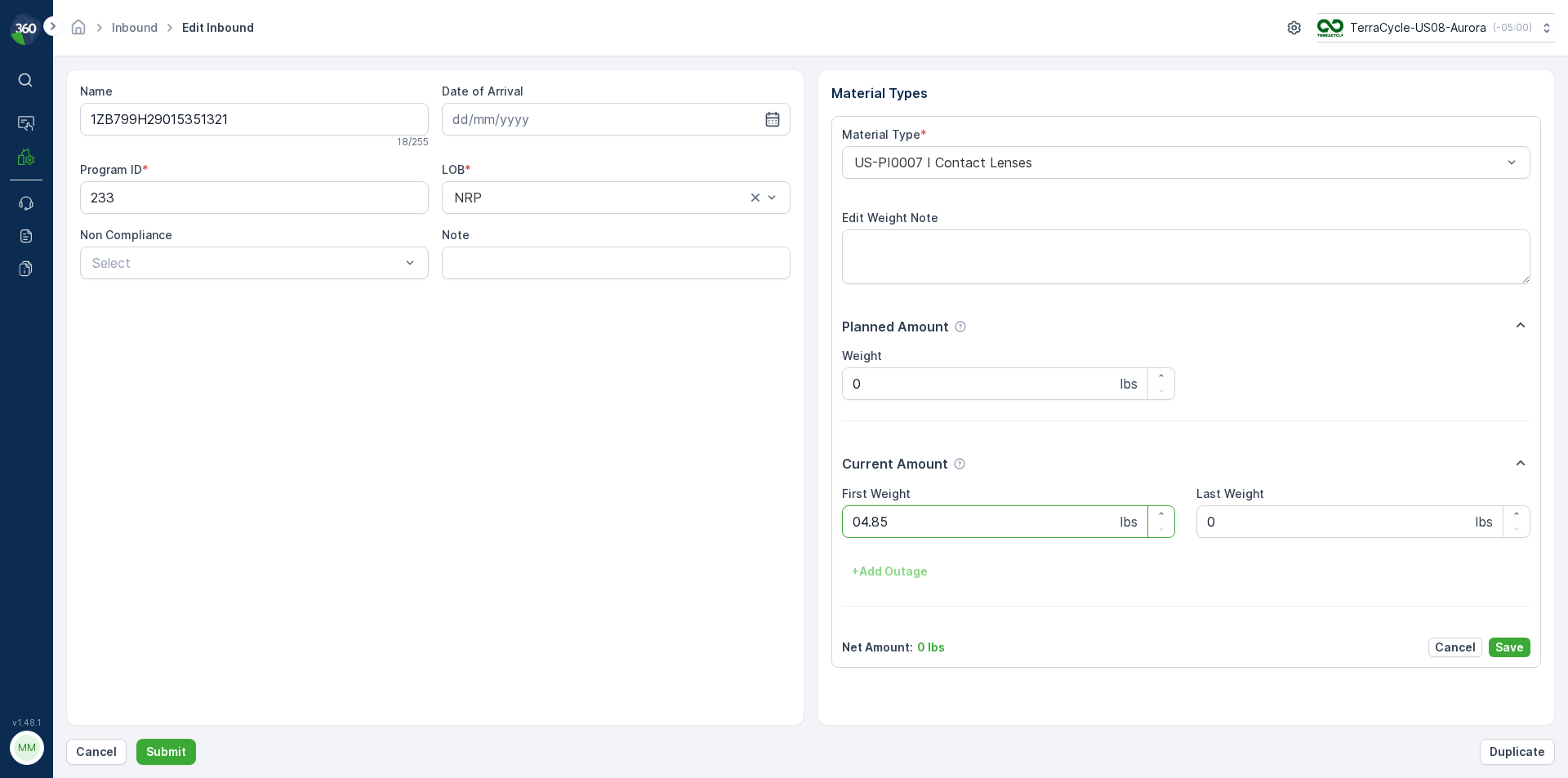
click at [136, 739] on button "Submit" at bounding box center [166, 752] width 60 height 26
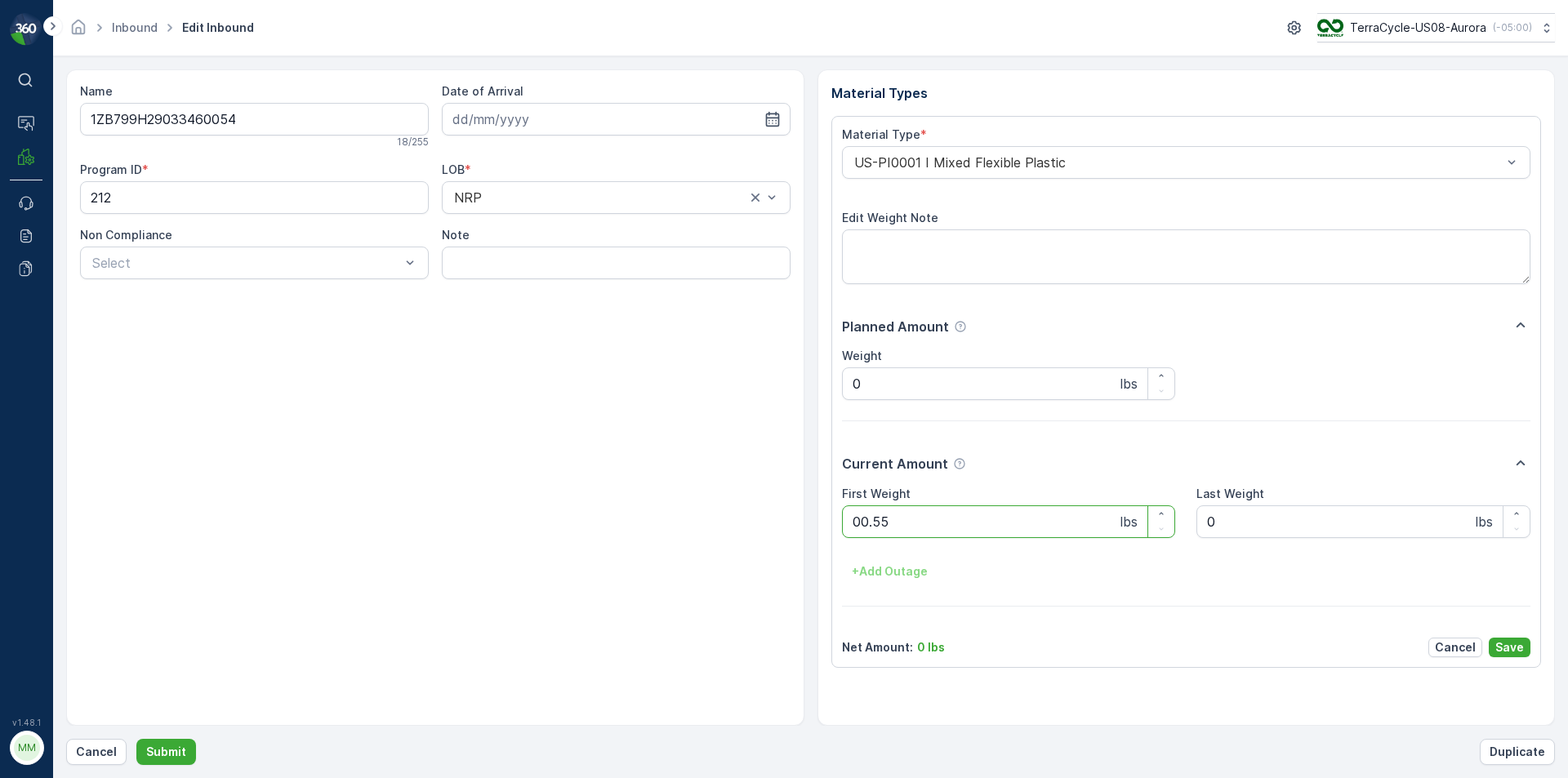
click at [136, 739] on button "Submit" at bounding box center [166, 752] width 60 height 26
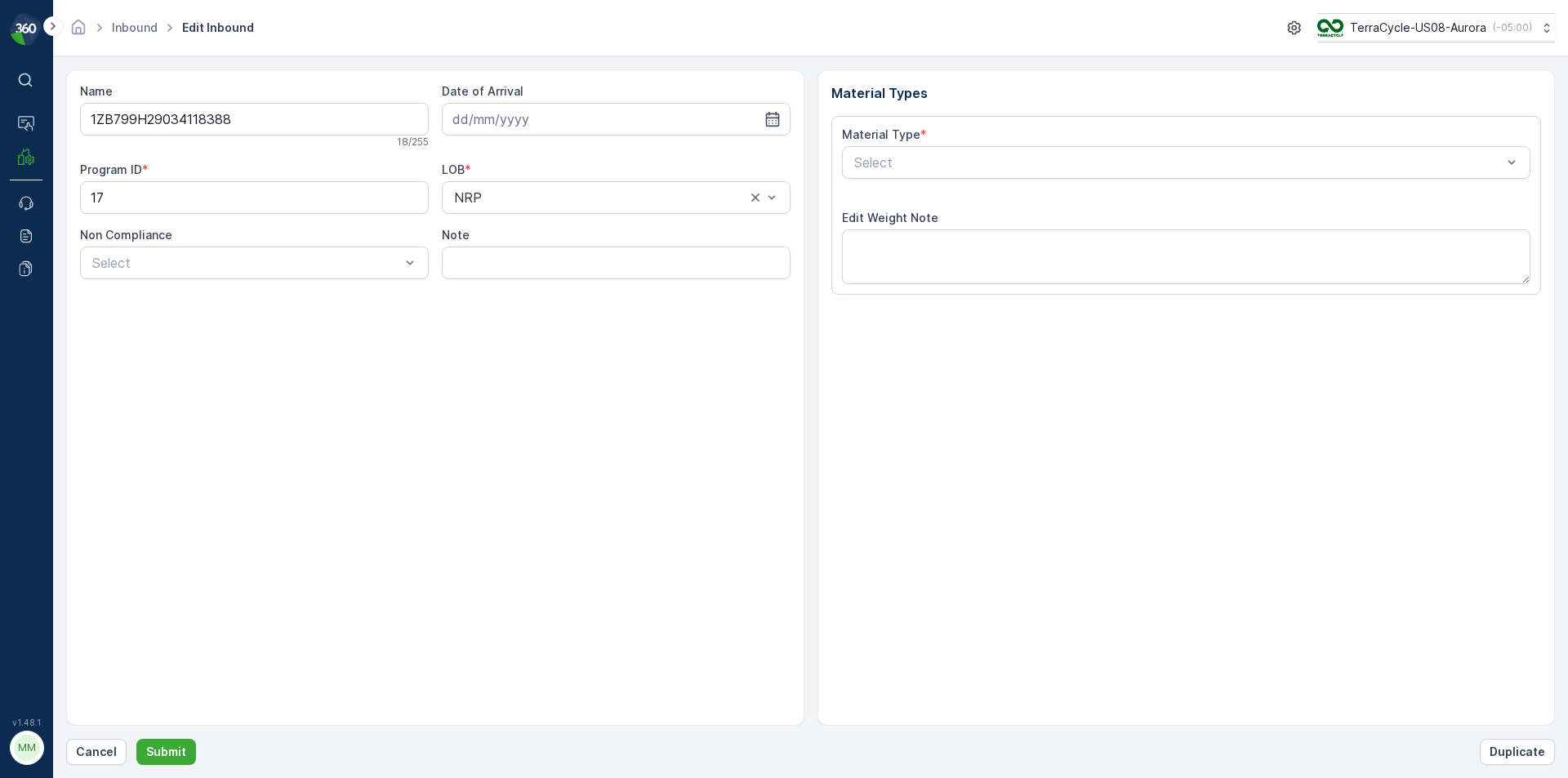
click at [136, 739] on button "Submit" at bounding box center [166, 752] width 60 height 26
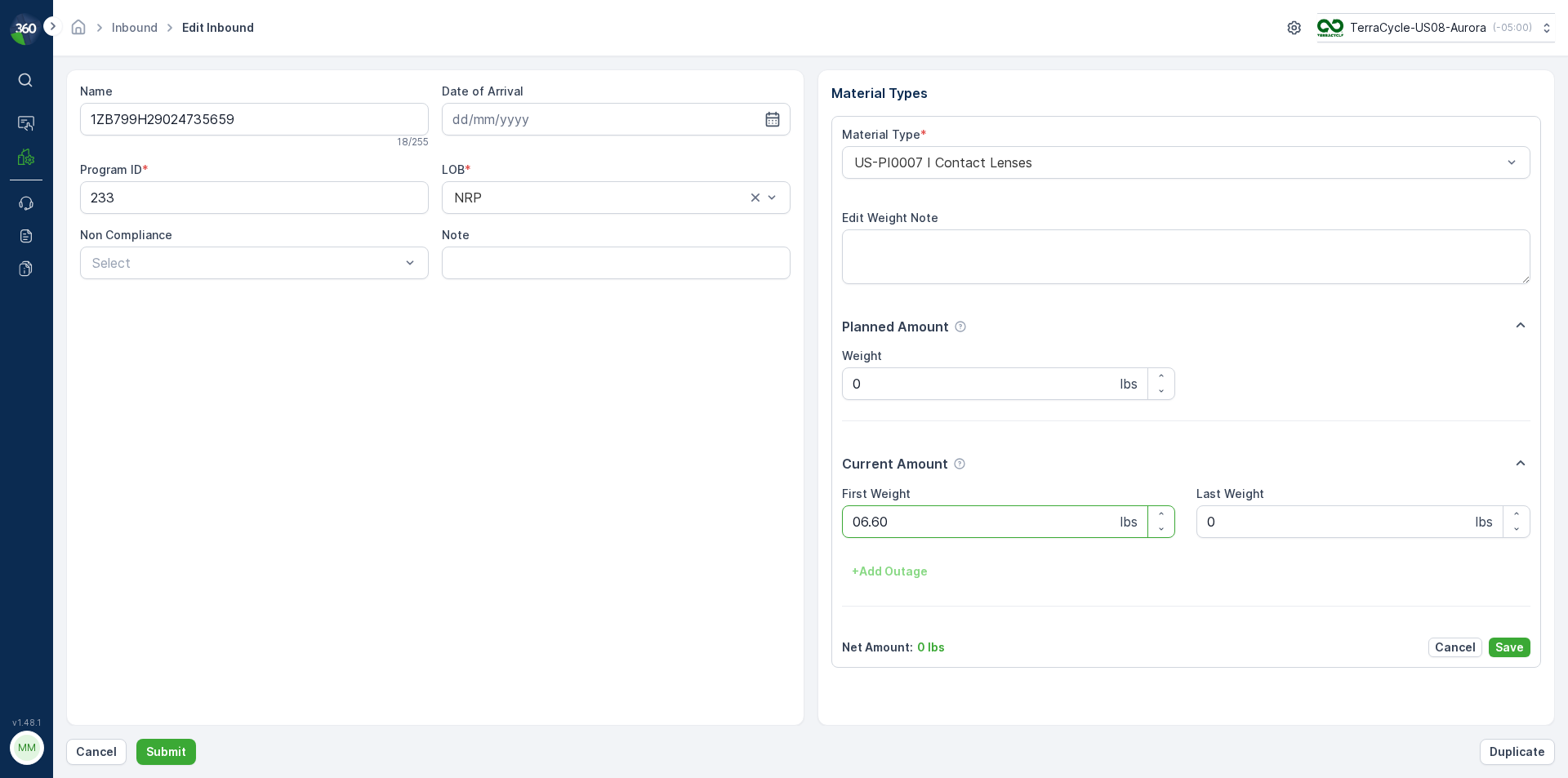
click at [136, 739] on button "Submit" at bounding box center [166, 752] width 60 height 26
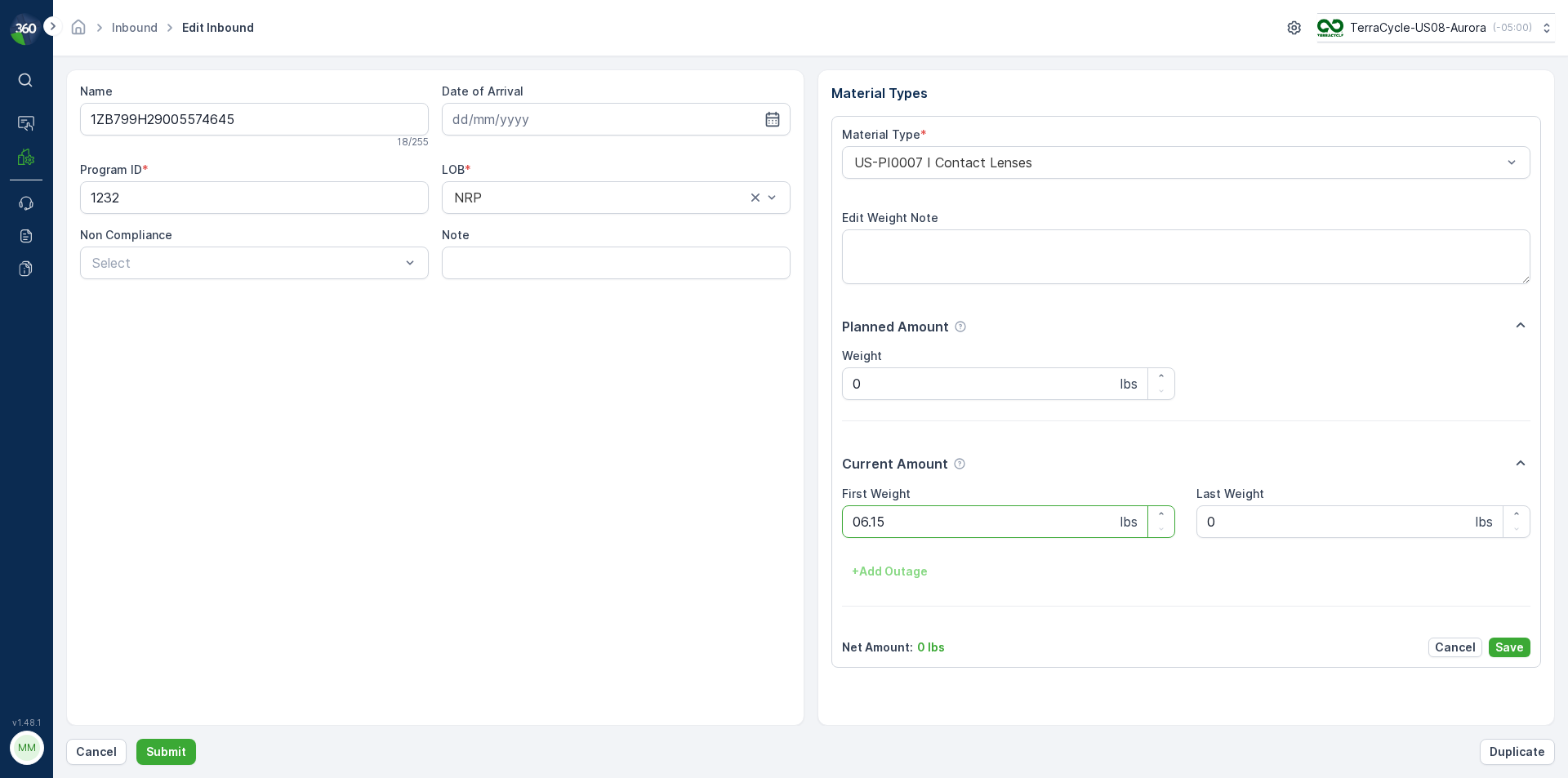
click at [136, 739] on button "Submit" at bounding box center [166, 752] width 60 height 26
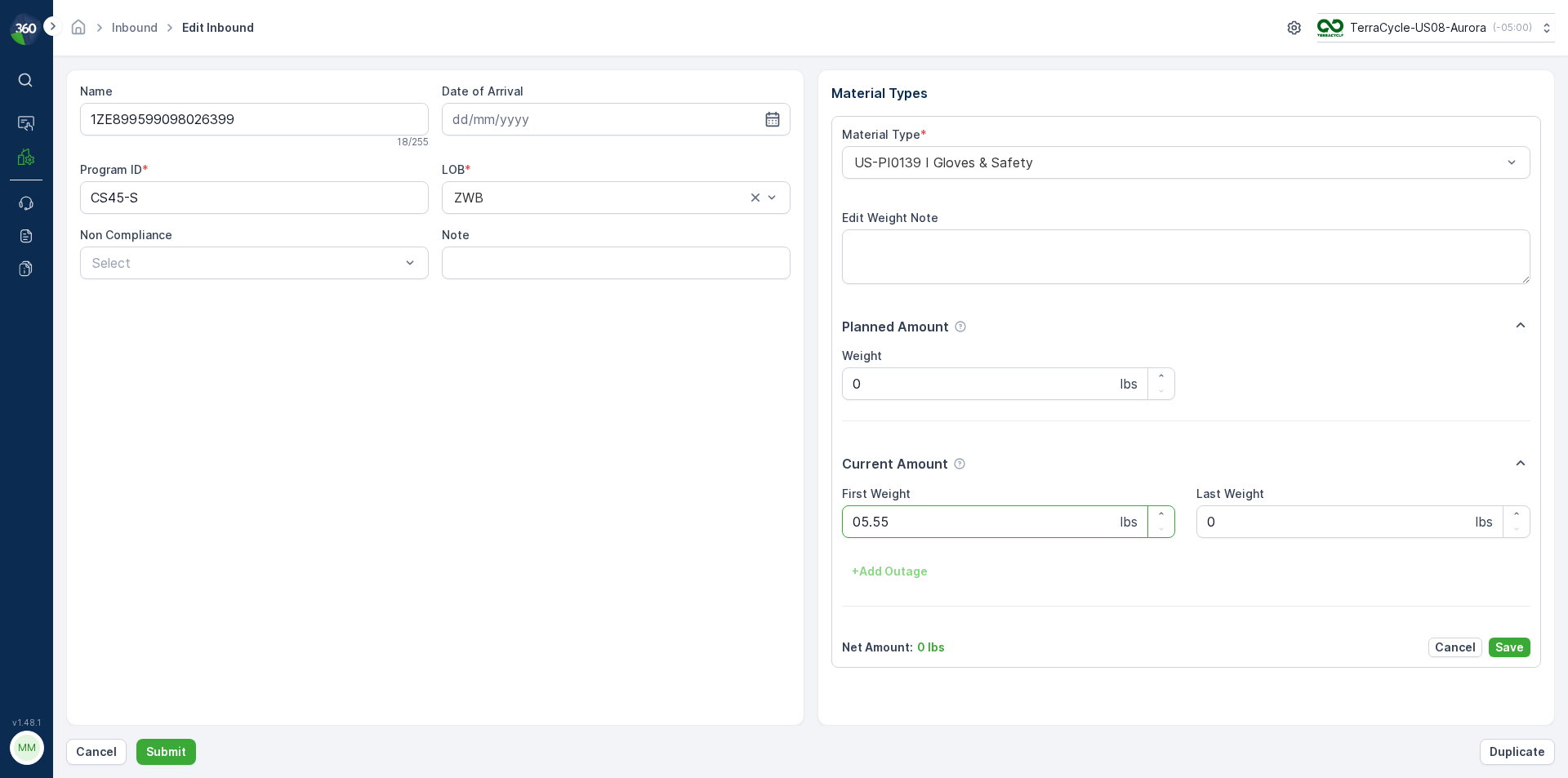
click at [136, 739] on button "Submit" at bounding box center [166, 752] width 60 height 26
